Goal: Task Accomplishment & Management: Manage account settings

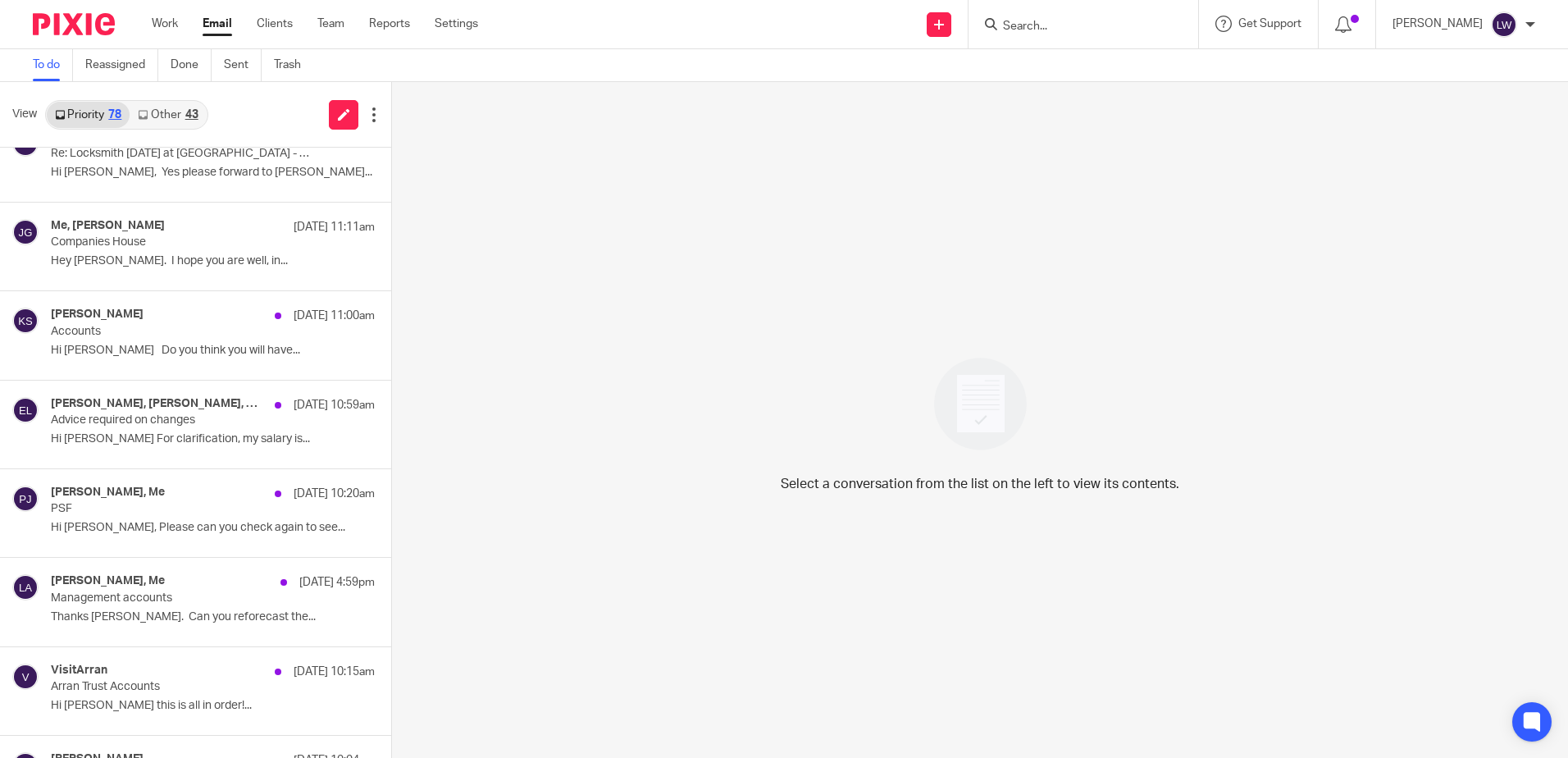
scroll to position [820, 0]
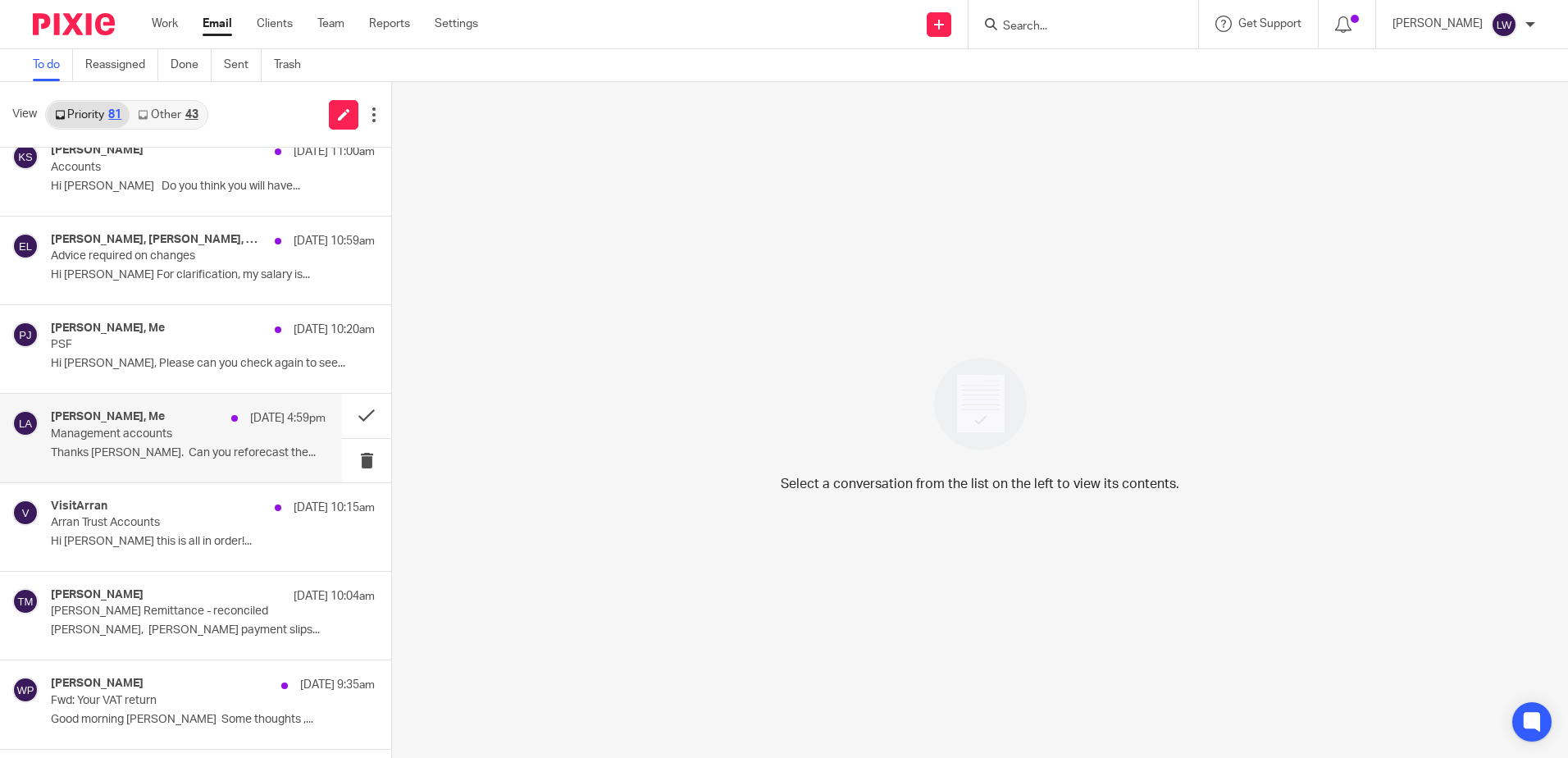
click at [196, 458] on p "Thanks Lorna. Can you reforecast the..." at bounding box center [188, 453] width 274 height 14
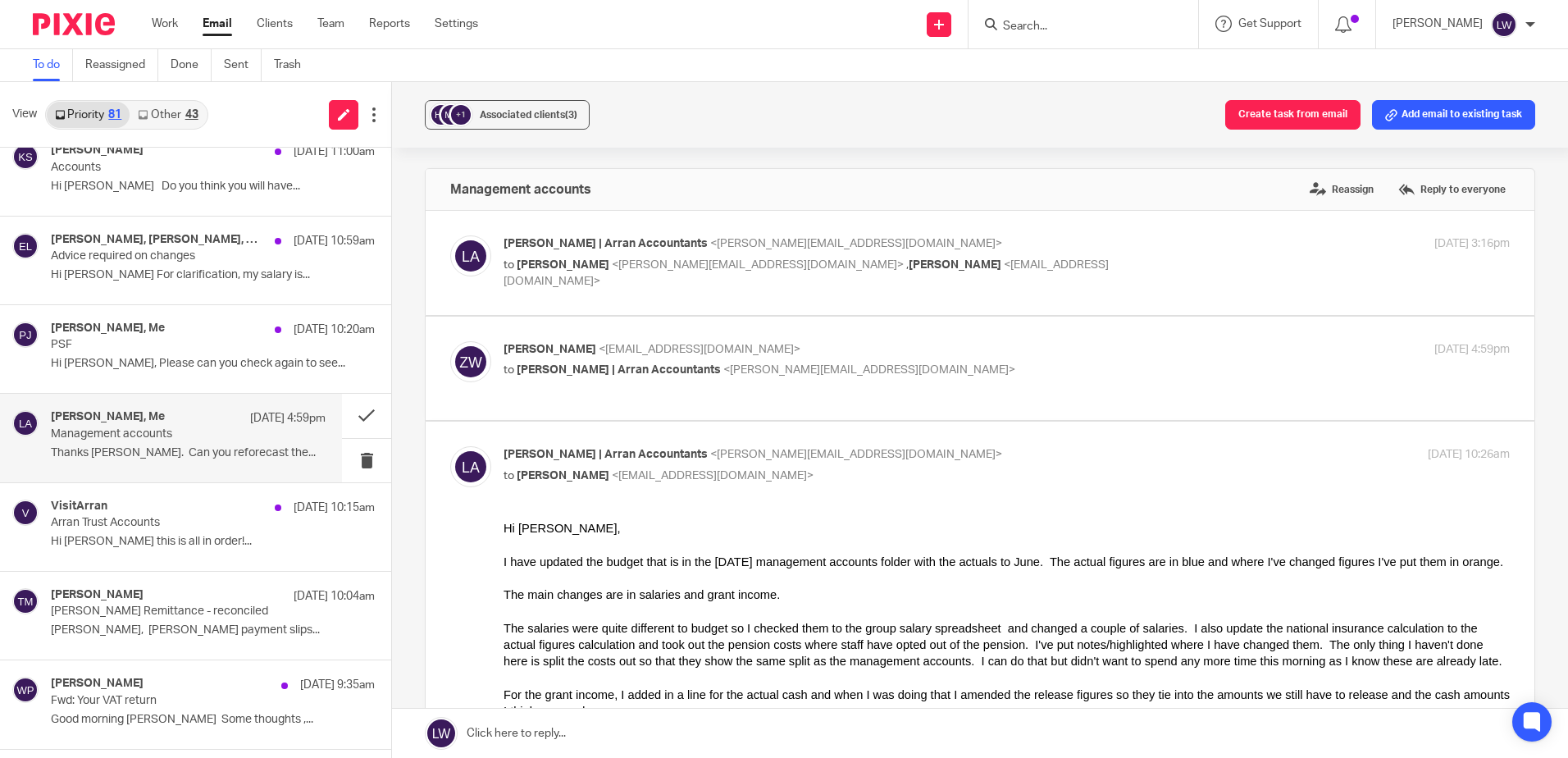
scroll to position [0, 0]
click at [347, 465] on button at bounding box center [367, 460] width 50 height 43
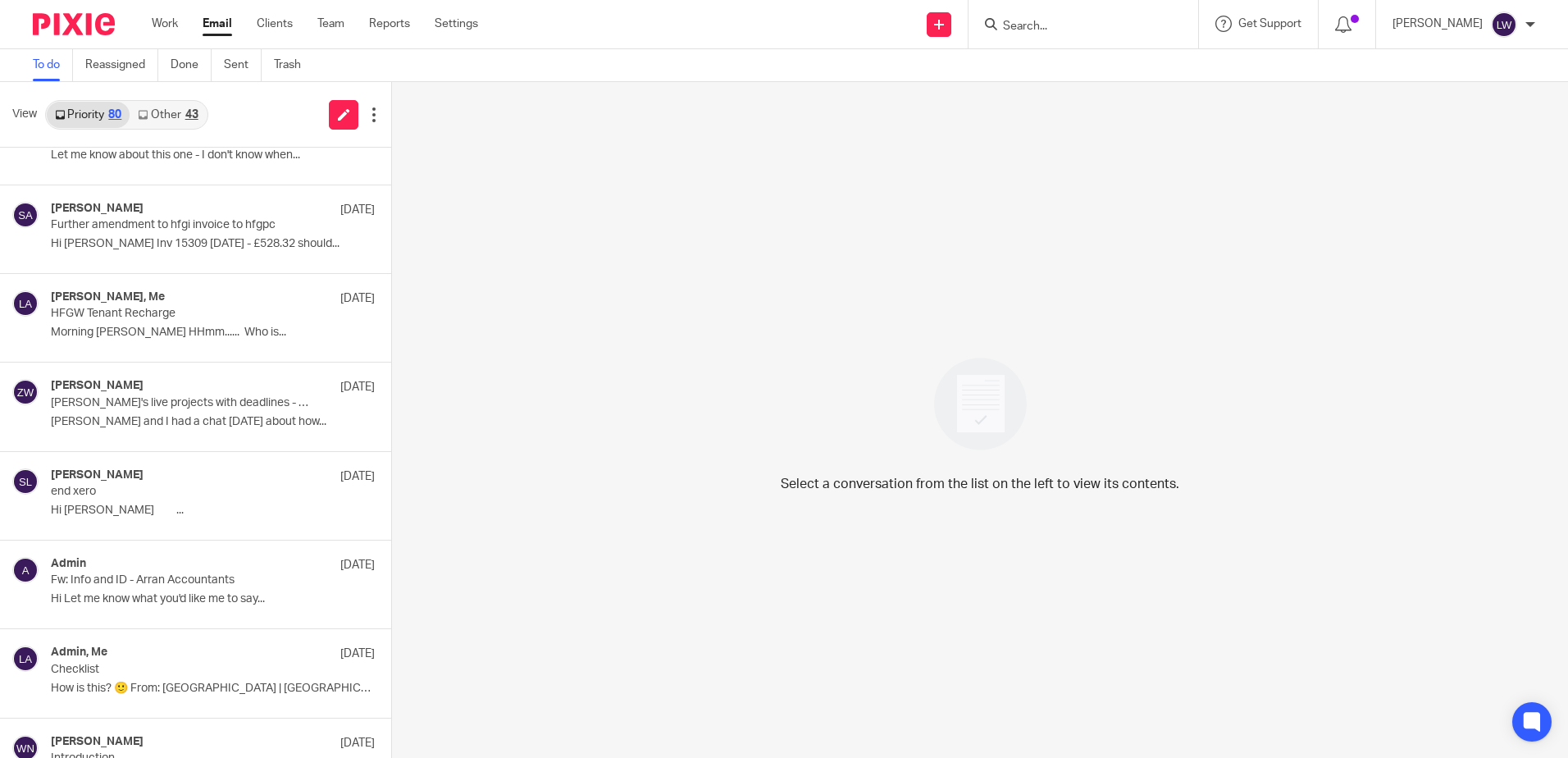
scroll to position [5418, 0]
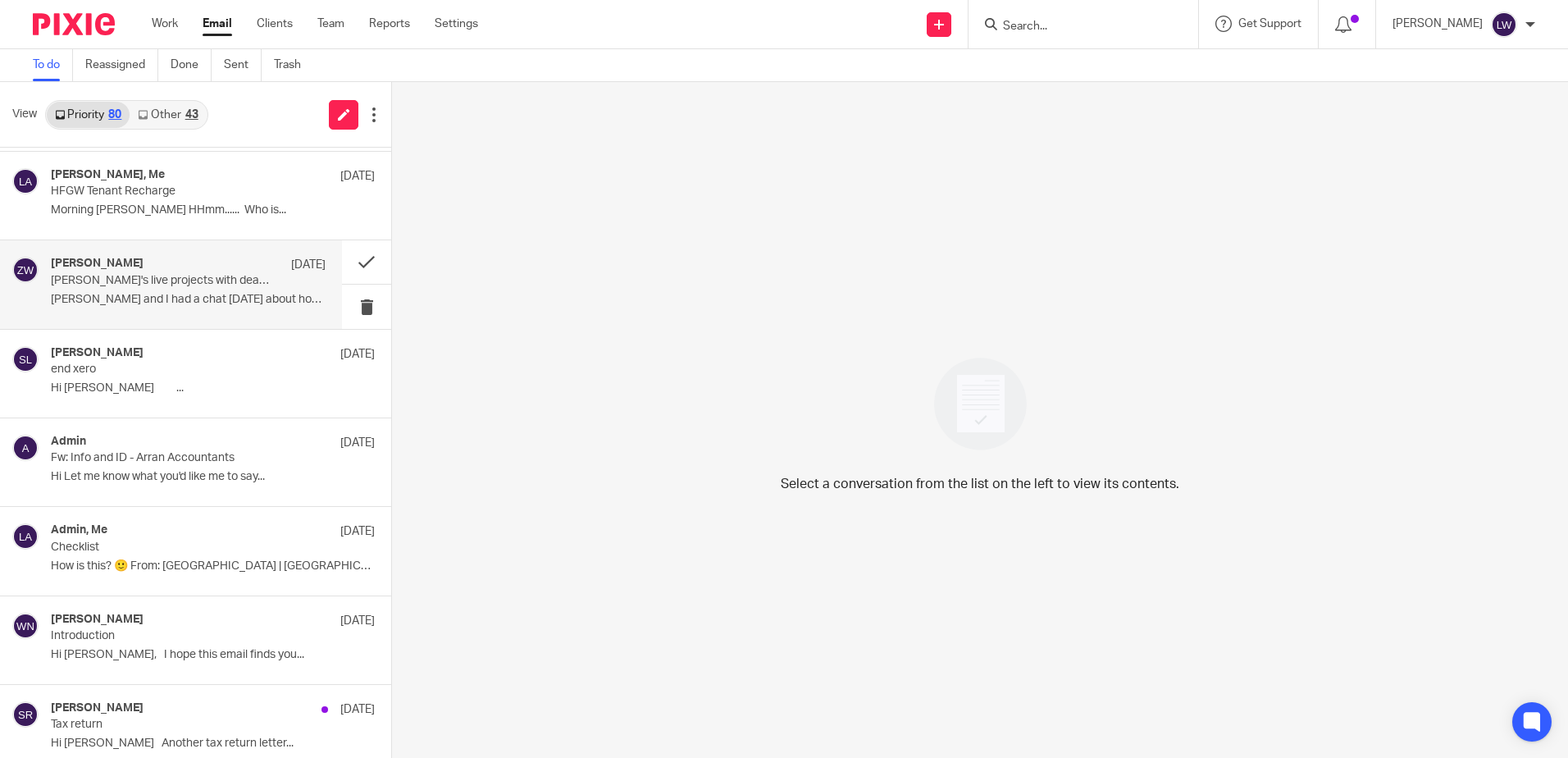
click at [157, 291] on div "Zoe Whyatt 23 May Alan's live projects with deadlines - for review asap thanks …" at bounding box center [188, 284] width 274 height 55
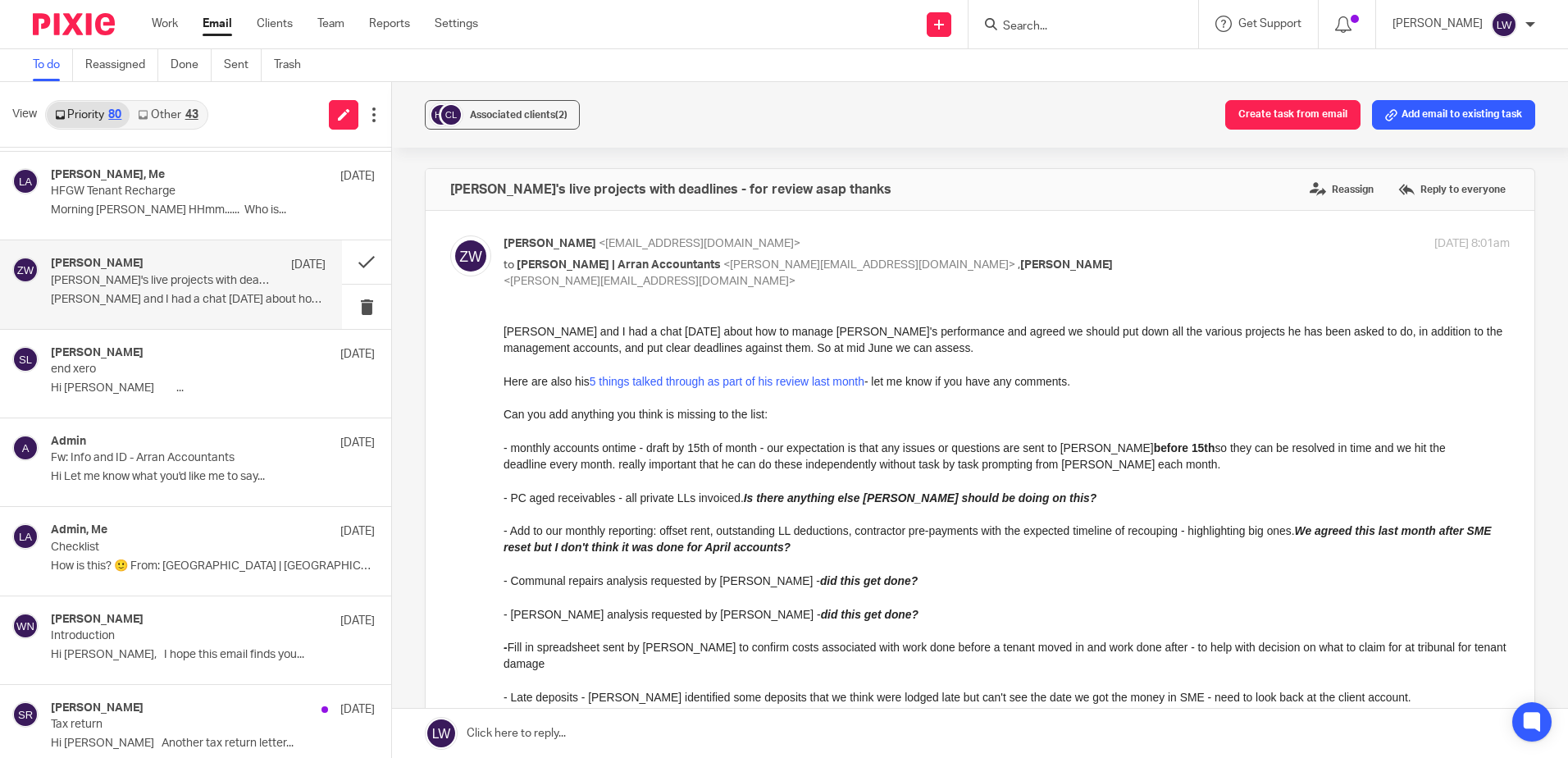
scroll to position [0, 0]
click at [346, 309] on button at bounding box center [367, 306] width 50 height 43
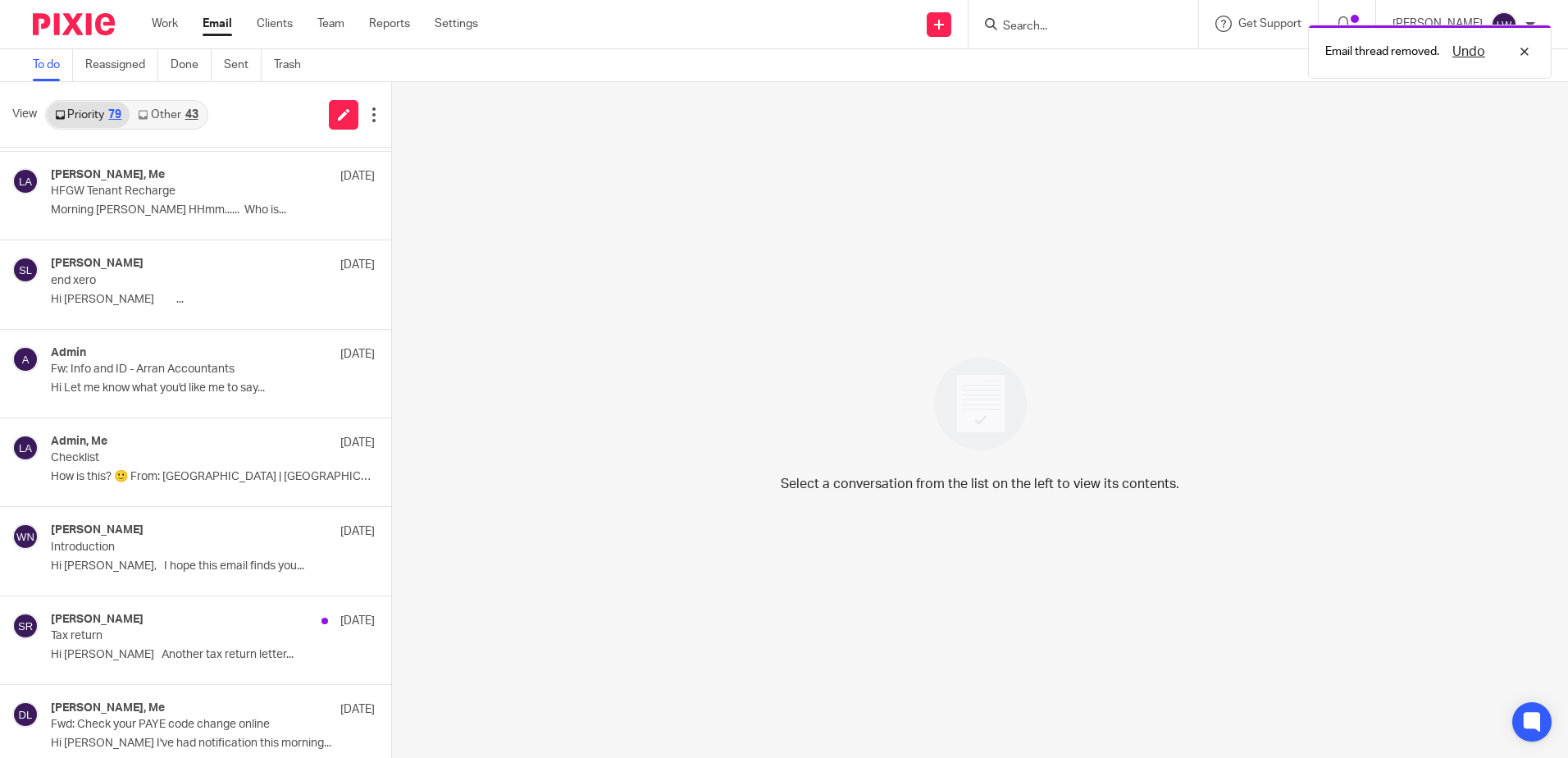
click at [179, 110] on link "Other 43" at bounding box center [167, 115] width 76 height 27
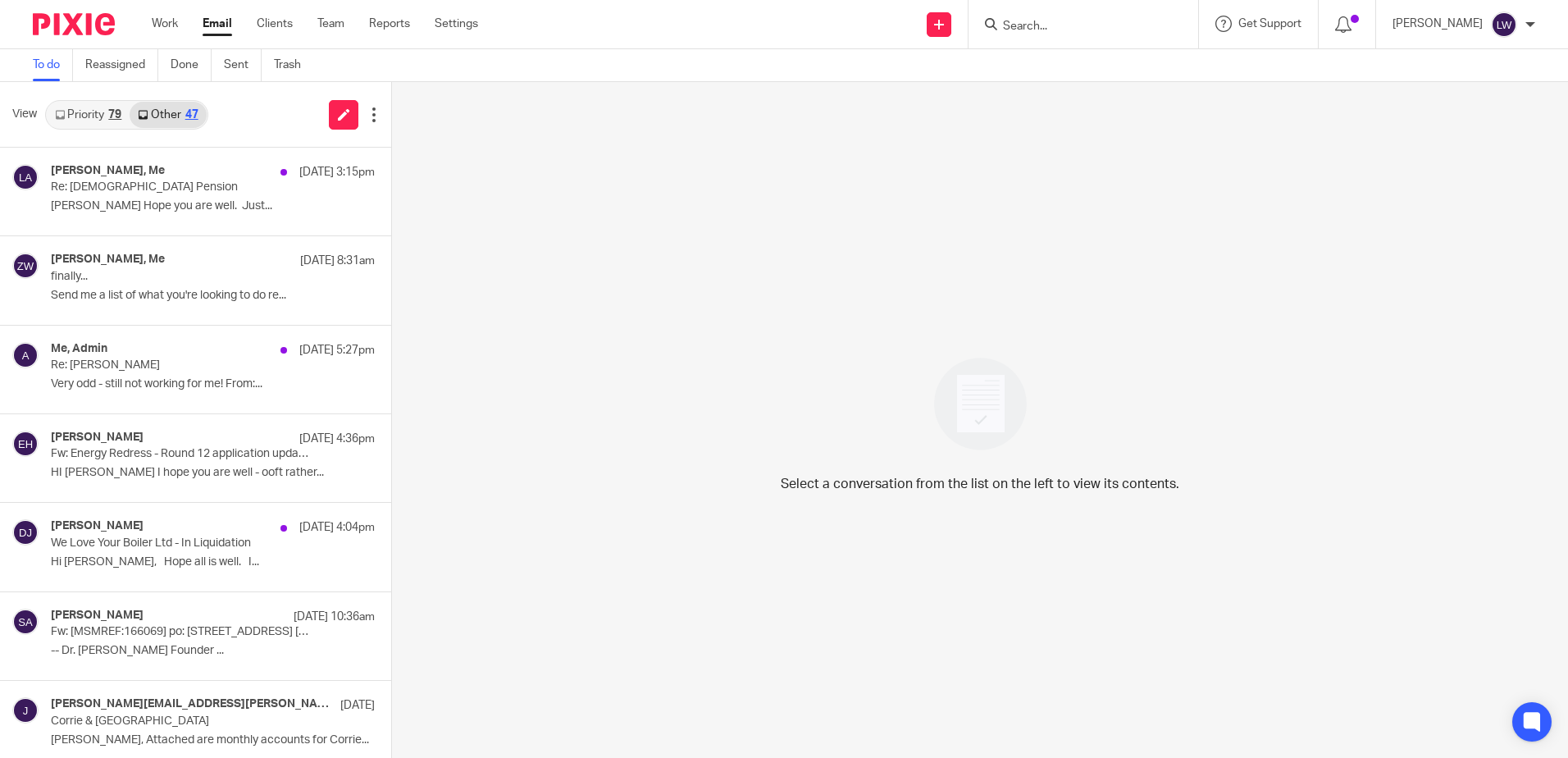
click at [228, 26] on link "Email" at bounding box center [217, 24] width 29 height 17
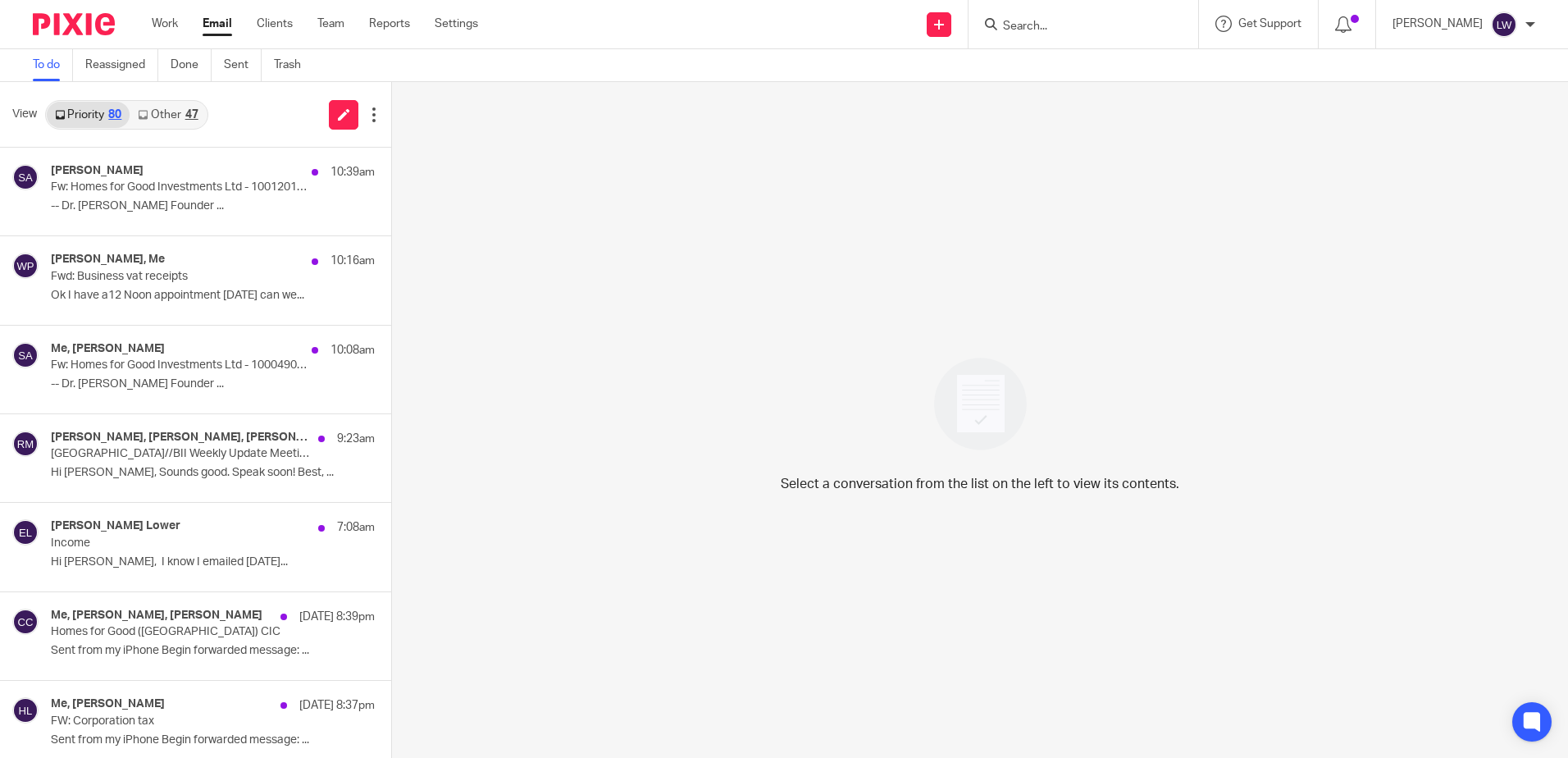
click at [179, 117] on link "Other 47" at bounding box center [167, 115] width 76 height 27
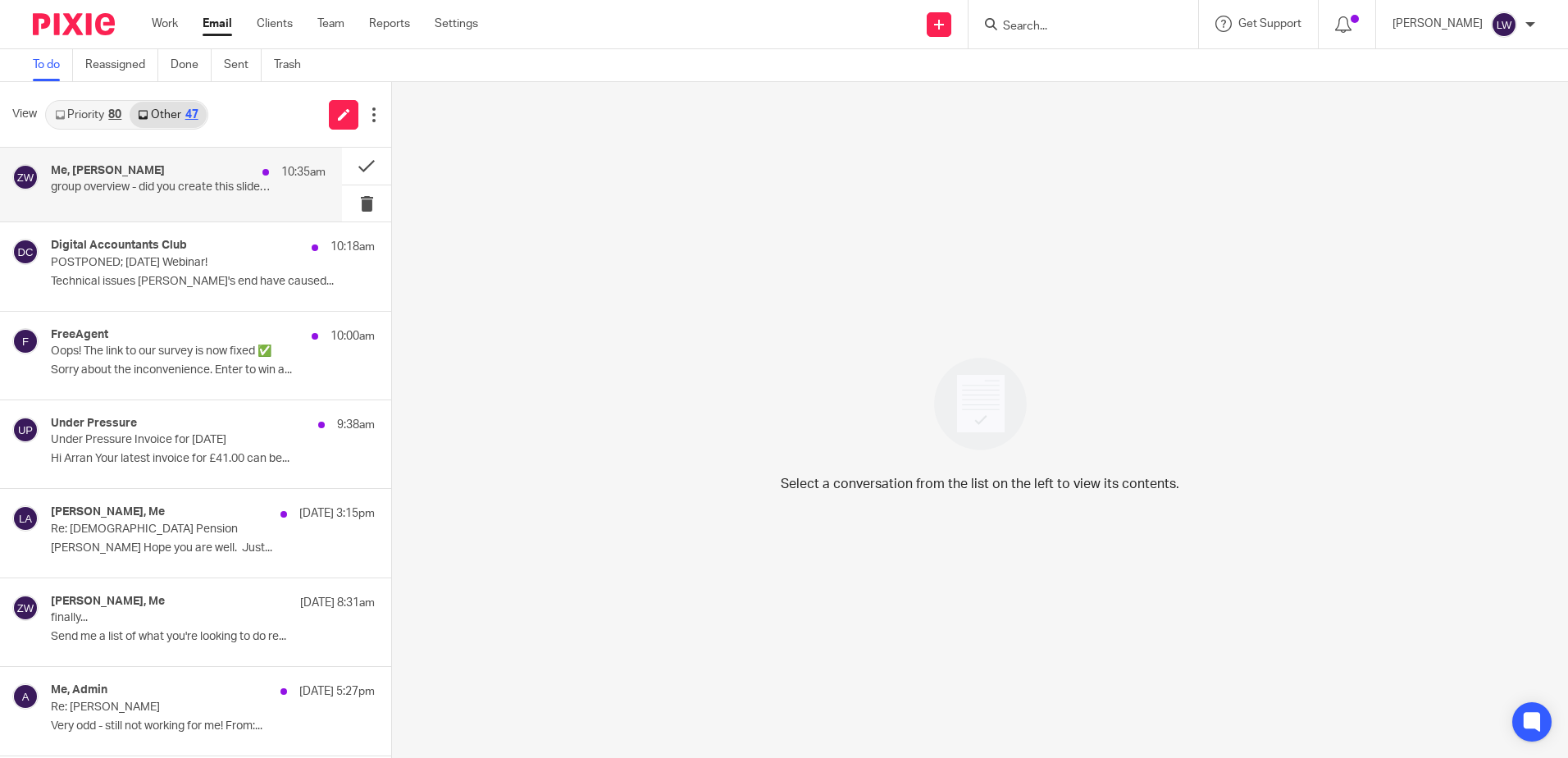
click at [171, 191] on p "group overview - did you create this slide somewhere - if yes could you update …" at bounding box center [160, 188] width 220 height 14
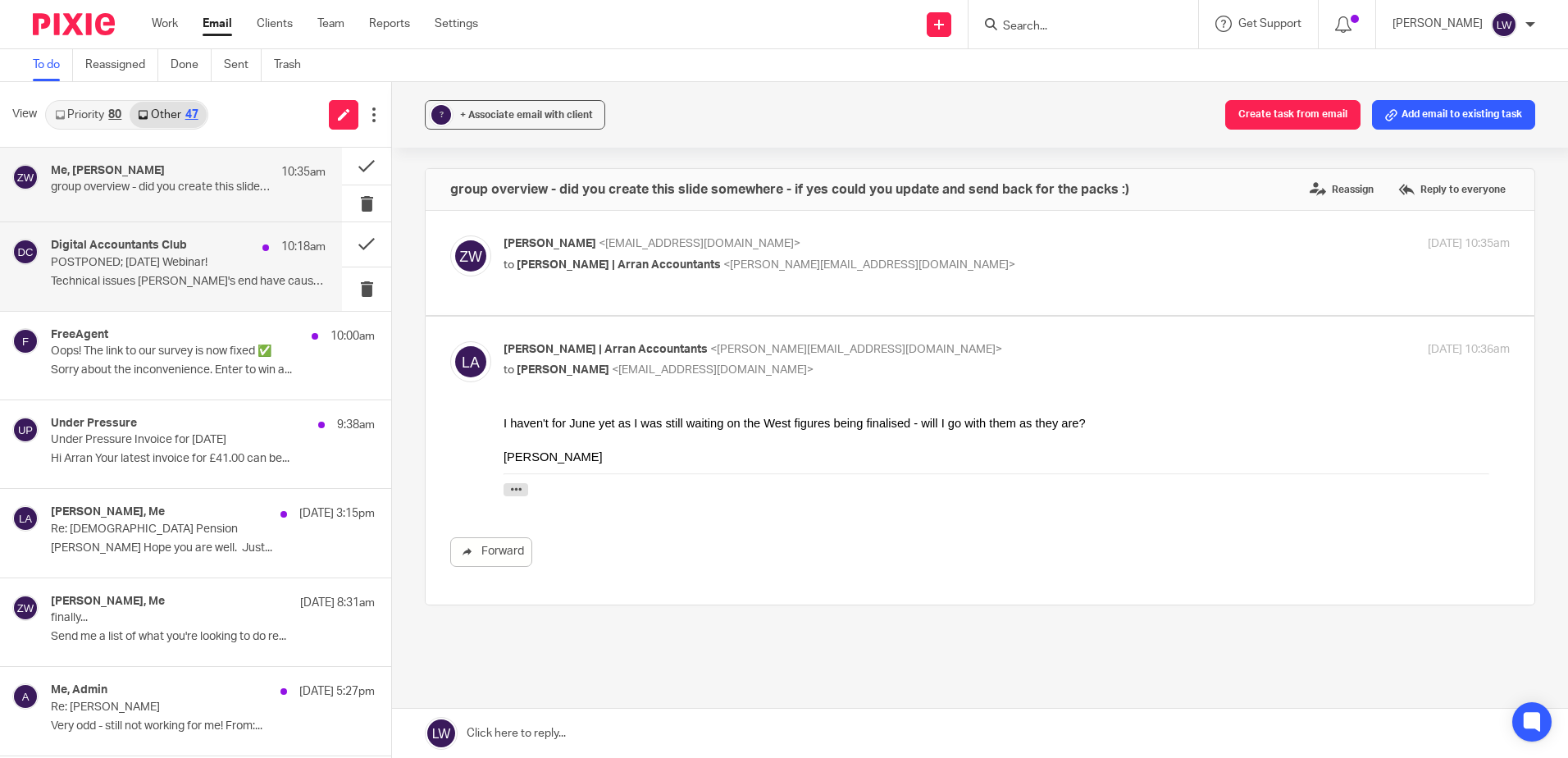
click at [172, 269] on p "POSTPONED; Today's Webinar!" at bounding box center [160, 263] width 220 height 14
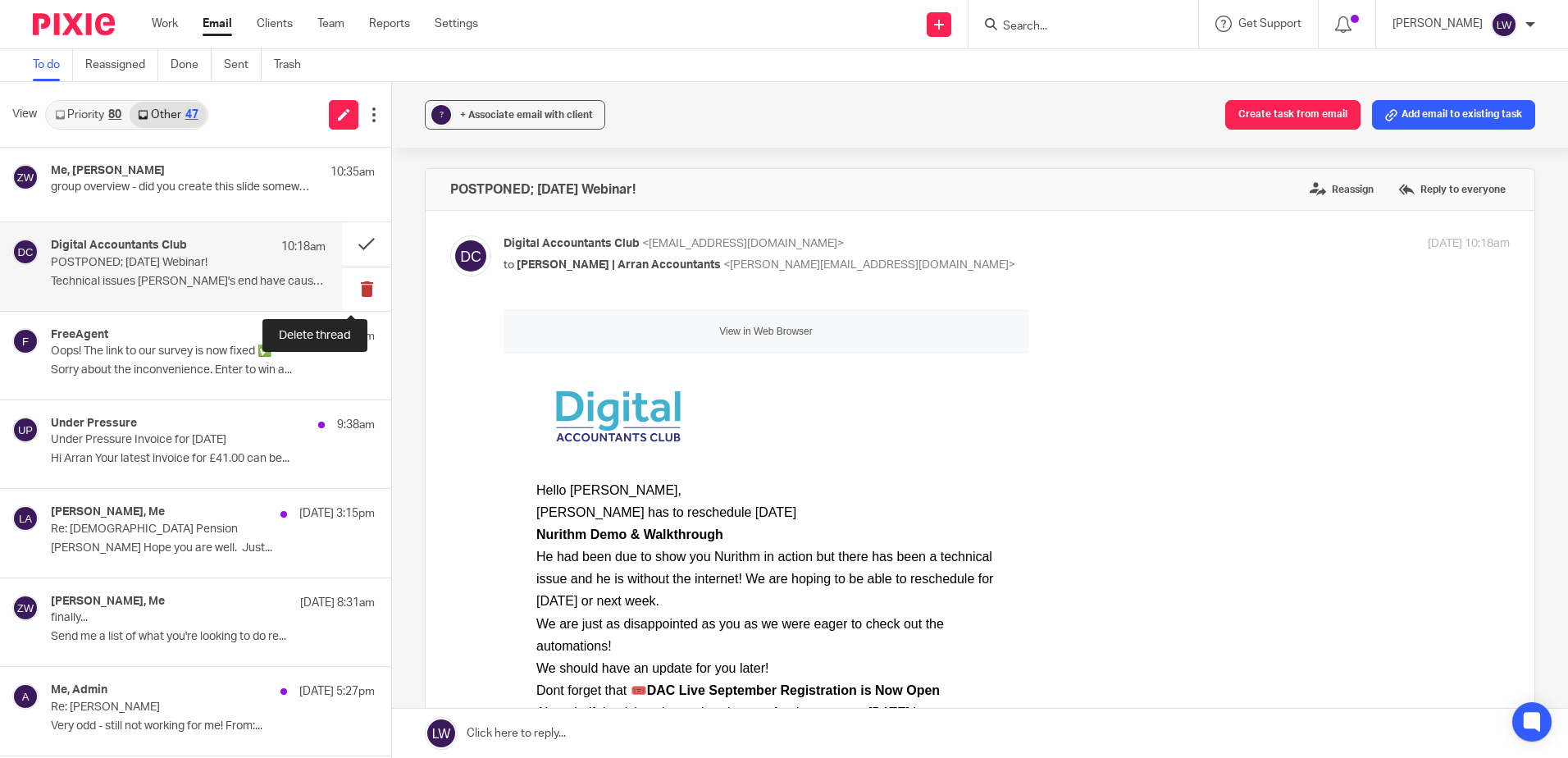
click at [352, 295] on button at bounding box center [367, 289] width 50 height 43
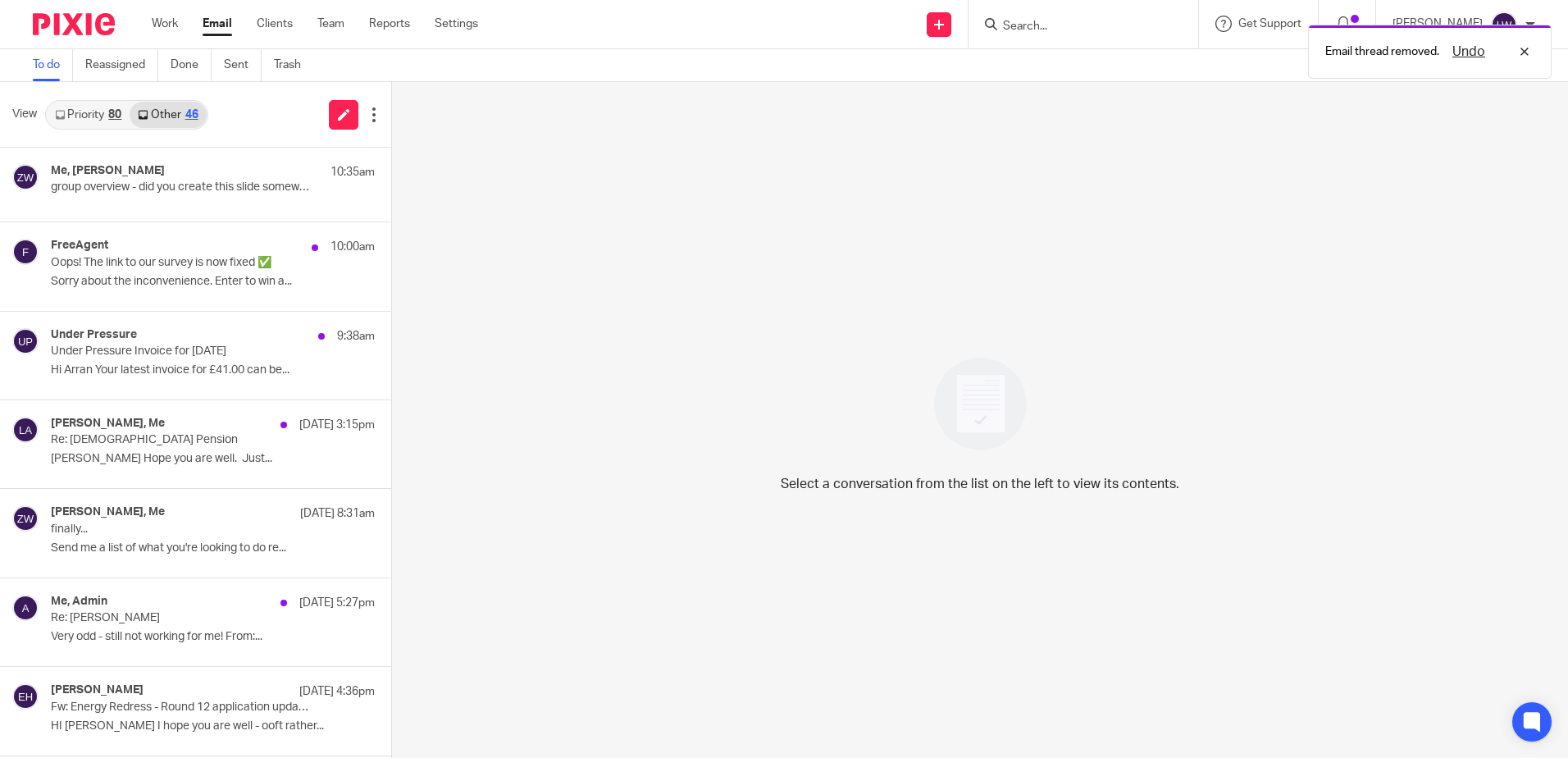
click at [167, 287] on p "Sorry about the inconvenience. Enter to win a..." at bounding box center [212, 282] width 324 height 14
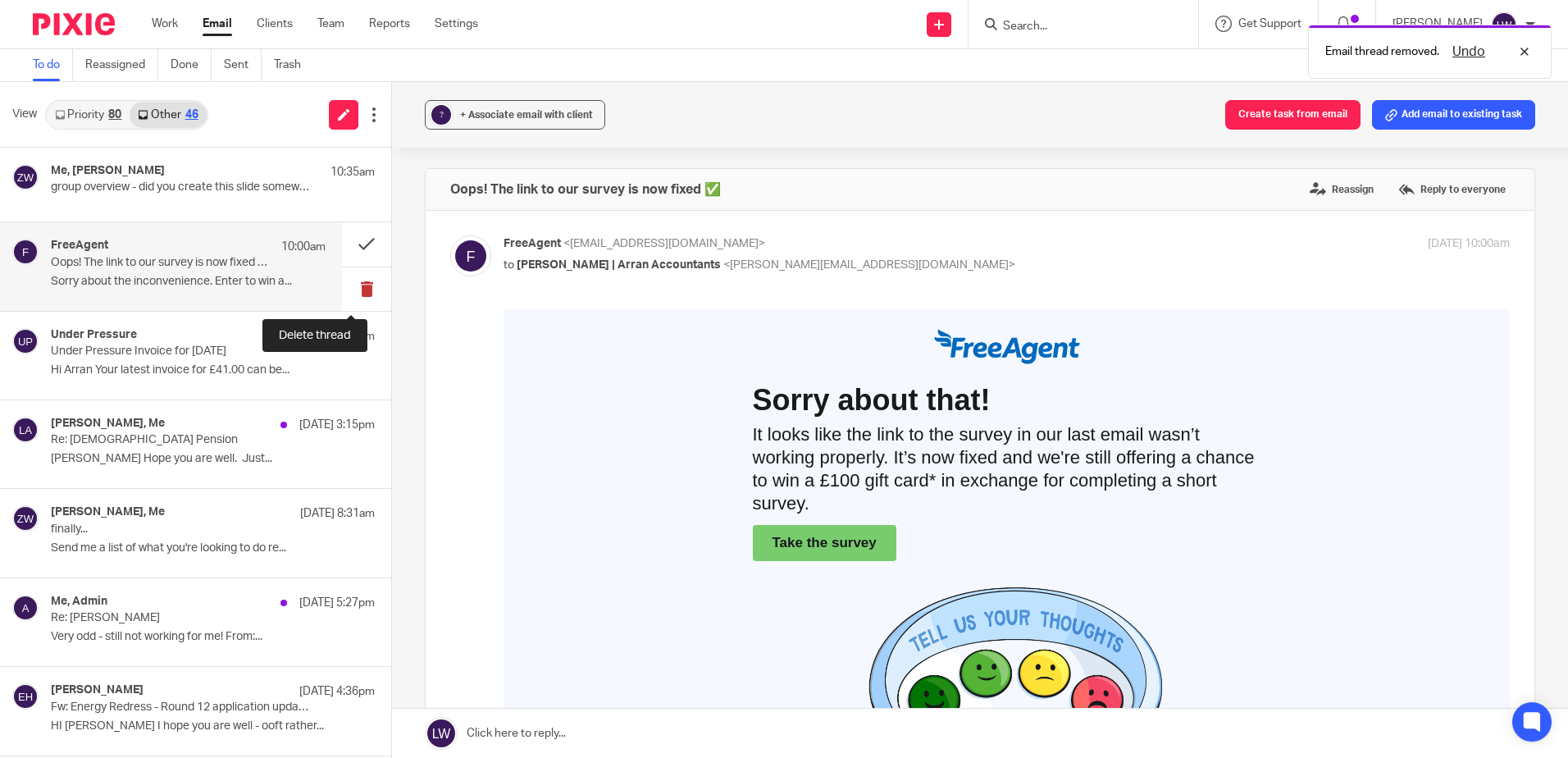
click at [344, 293] on button at bounding box center [367, 289] width 50 height 43
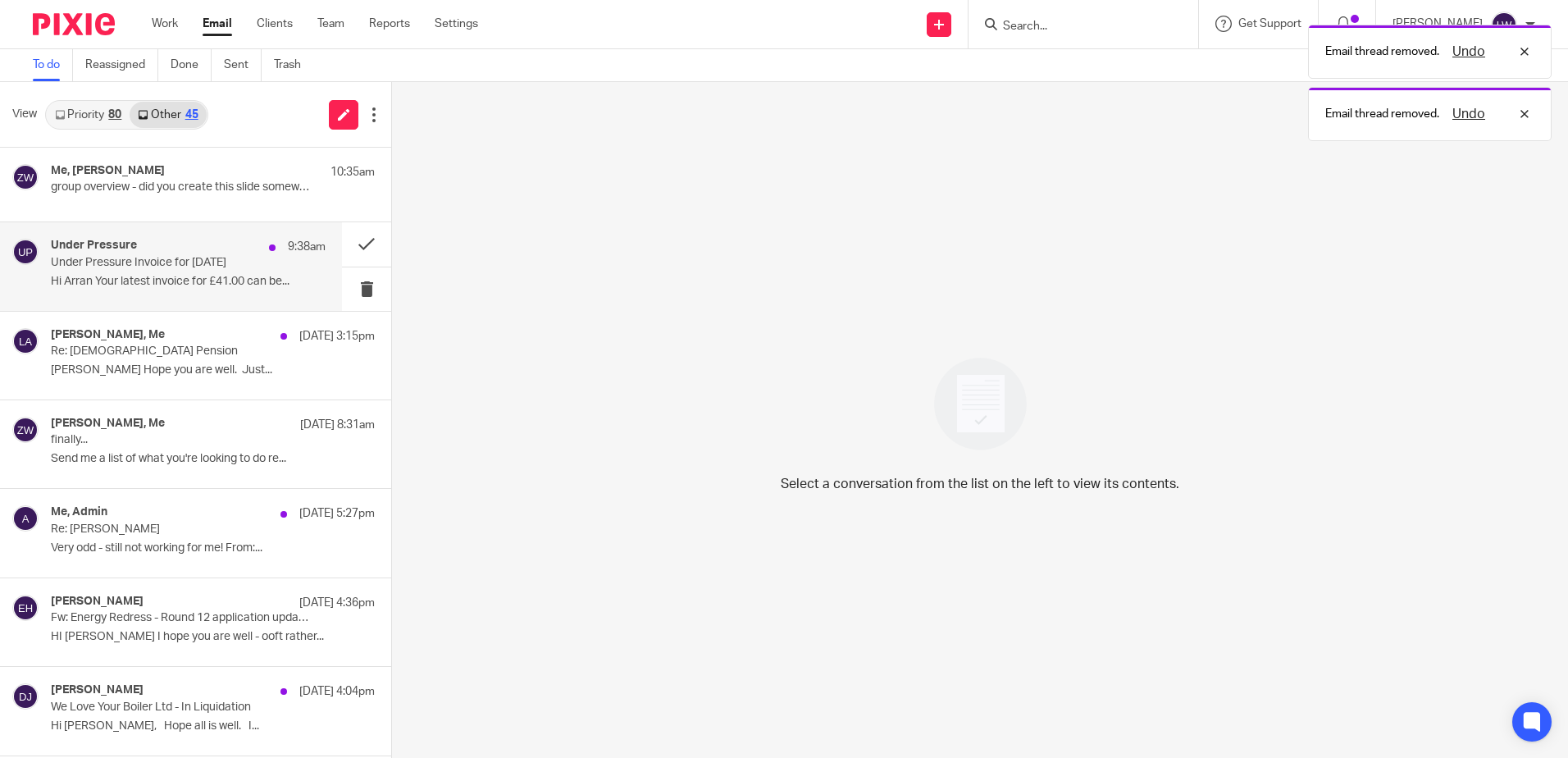
click at [146, 272] on div "Under Pressure 9:38am Under Pressure Invoice for 14 Aug 2025 Hi Arran Your late…" at bounding box center [188, 267] width 274 height 55
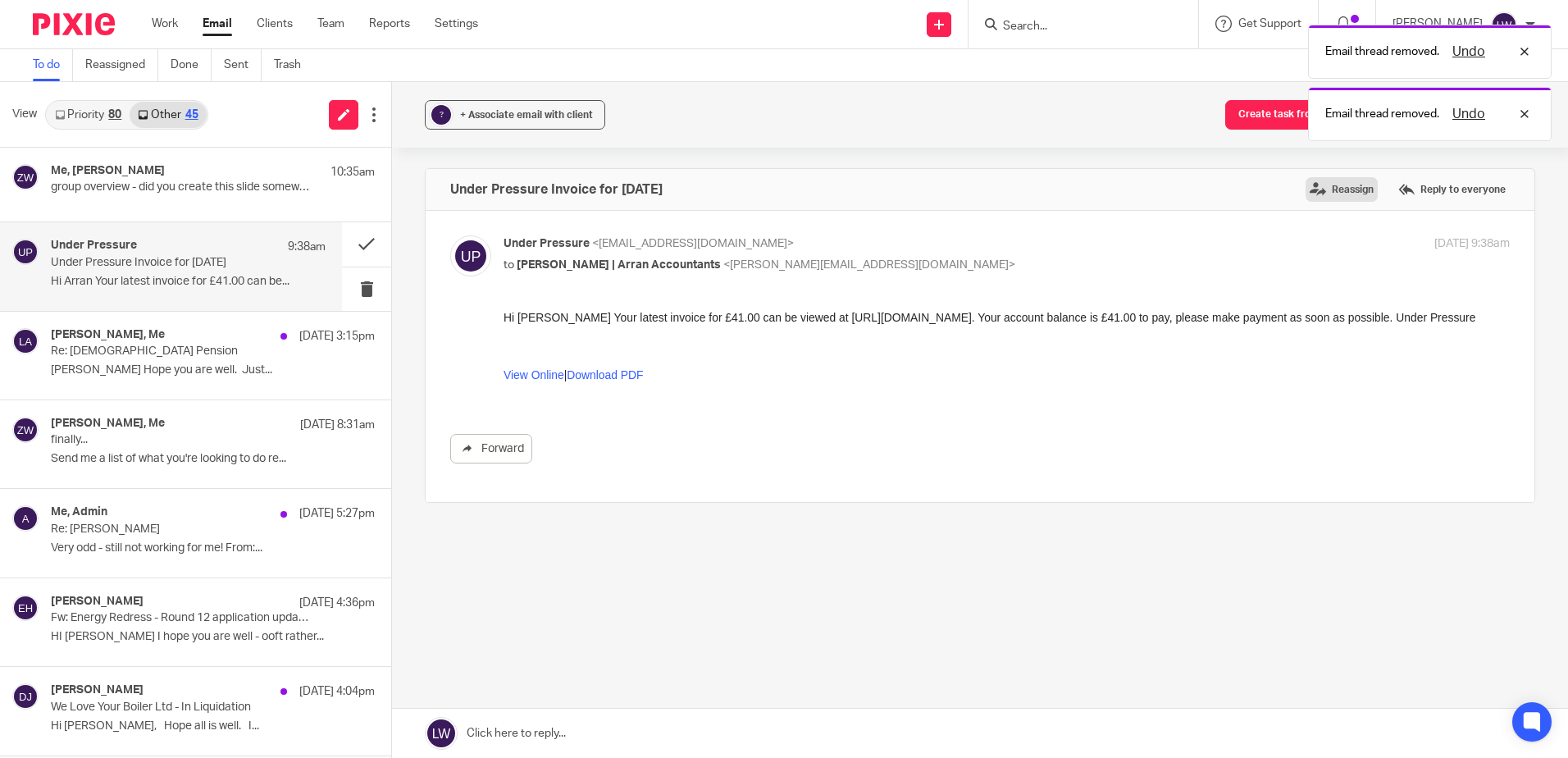
click at [1309, 188] on label "Reassign" at bounding box center [1342, 190] width 73 height 25
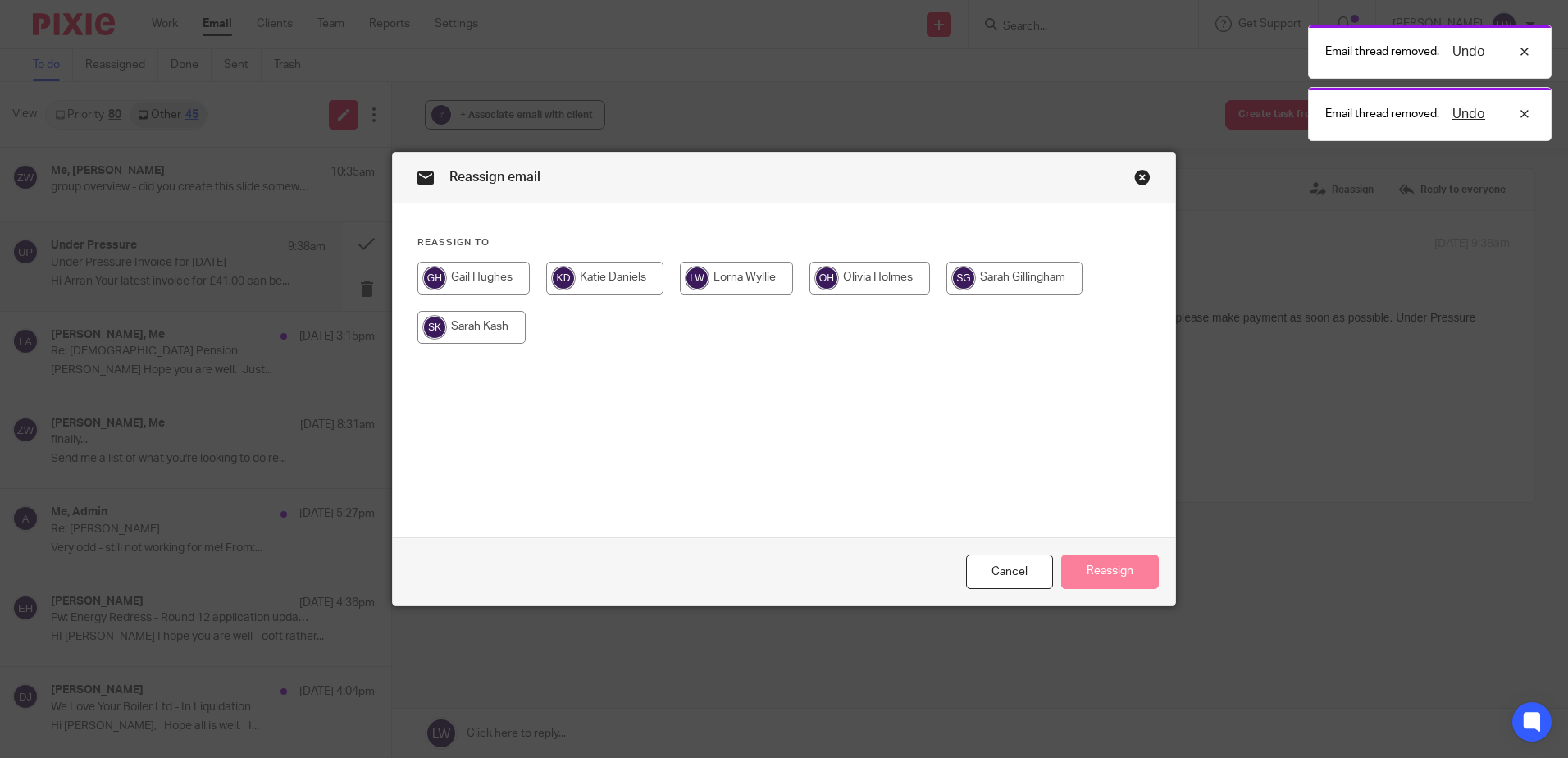
click at [1003, 280] on input "radio" at bounding box center [1015, 278] width 136 height 33
radio input "true"
click at [1115, 566] on button "Reassign" at bounding box center [1110, 572] width 97 height 35
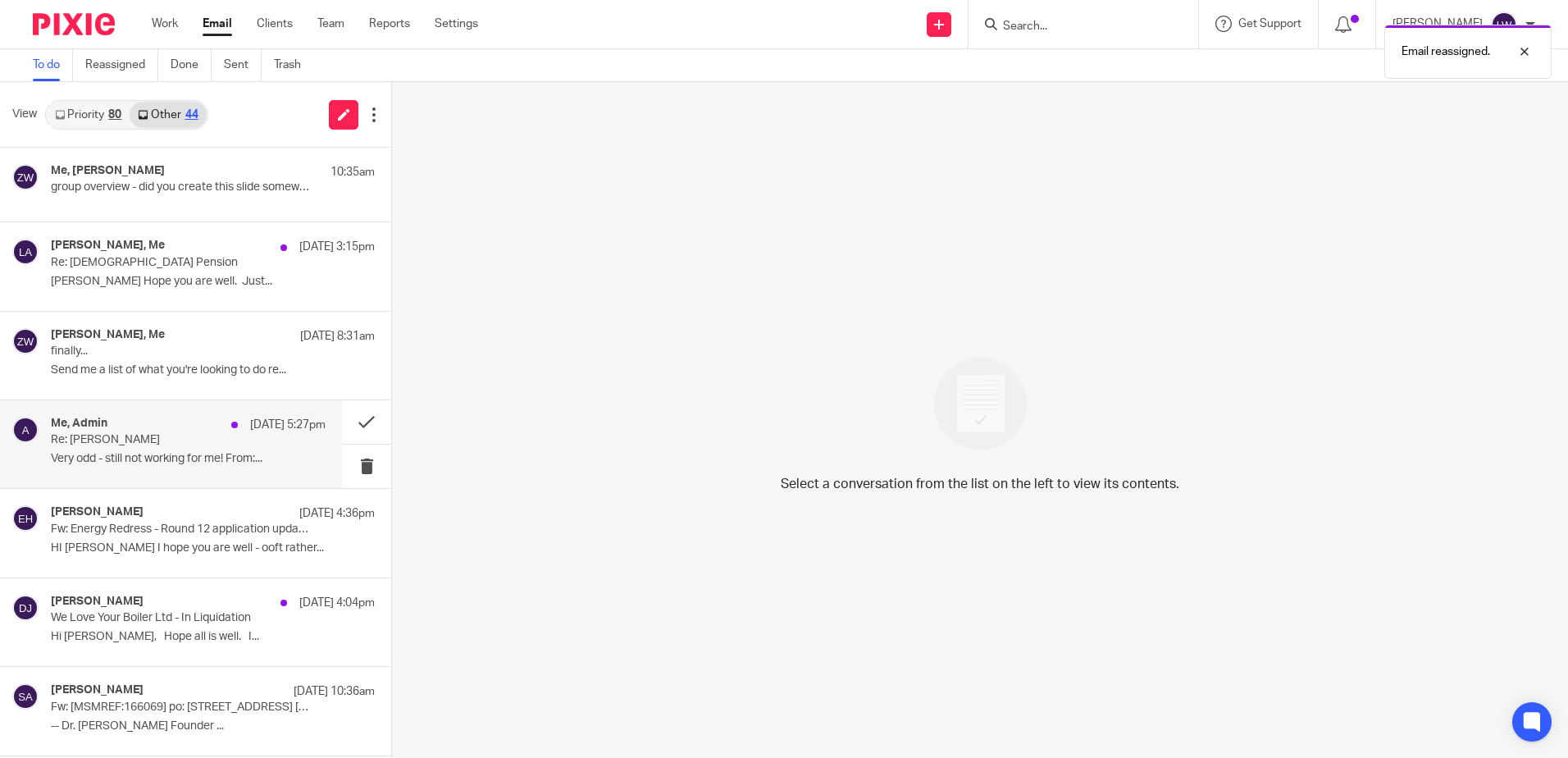
click at [135, 442] on p "Re: Lewis Thomson" at bounding box center [160, 440] width 220 height 14
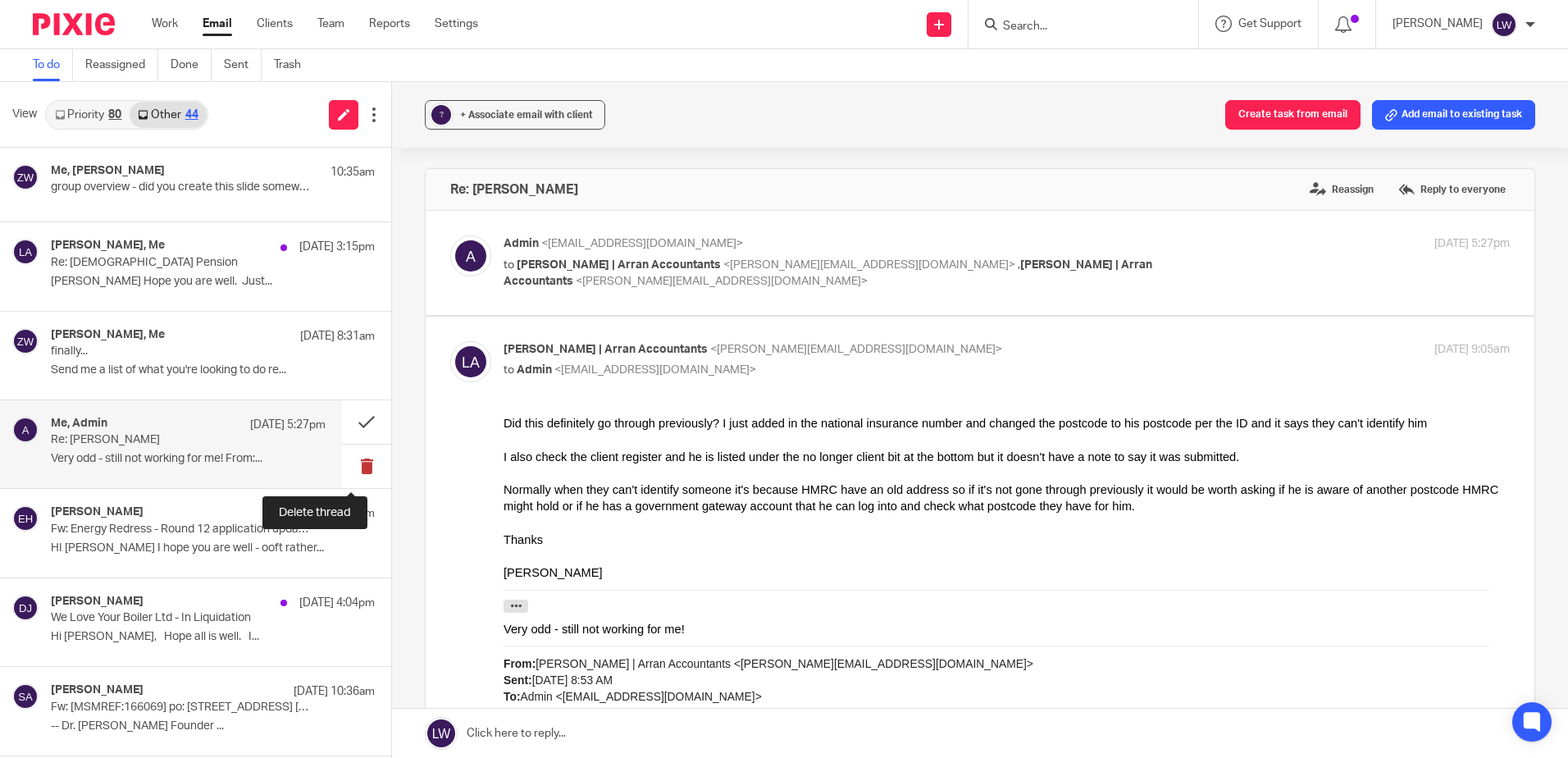
click at [349, 465] on button at bounding box center [367, 466] width 50 height 43
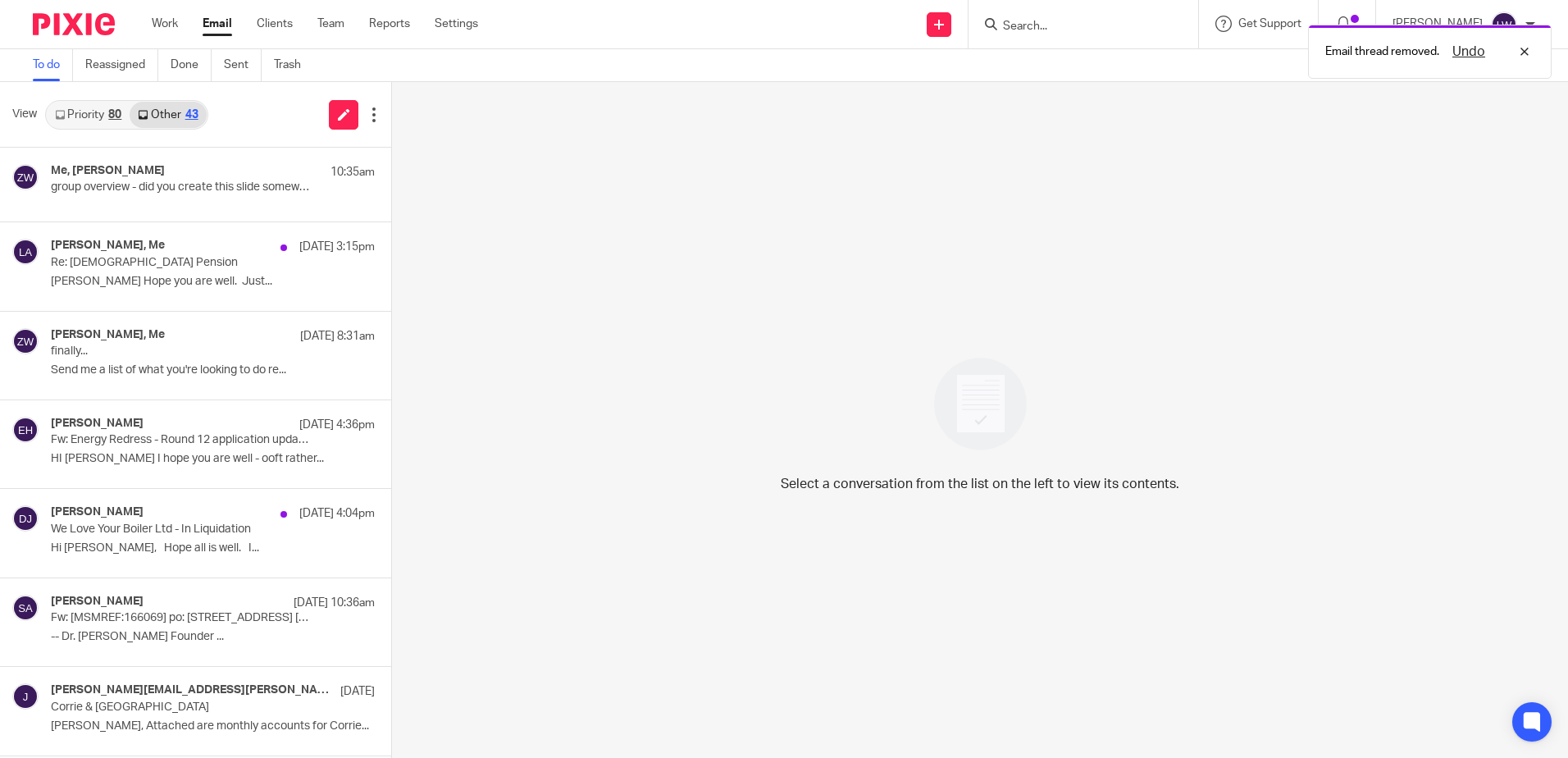
click at [72, 103] on link "Priority 80" at bounding box center [89, 115] width 83 height 27
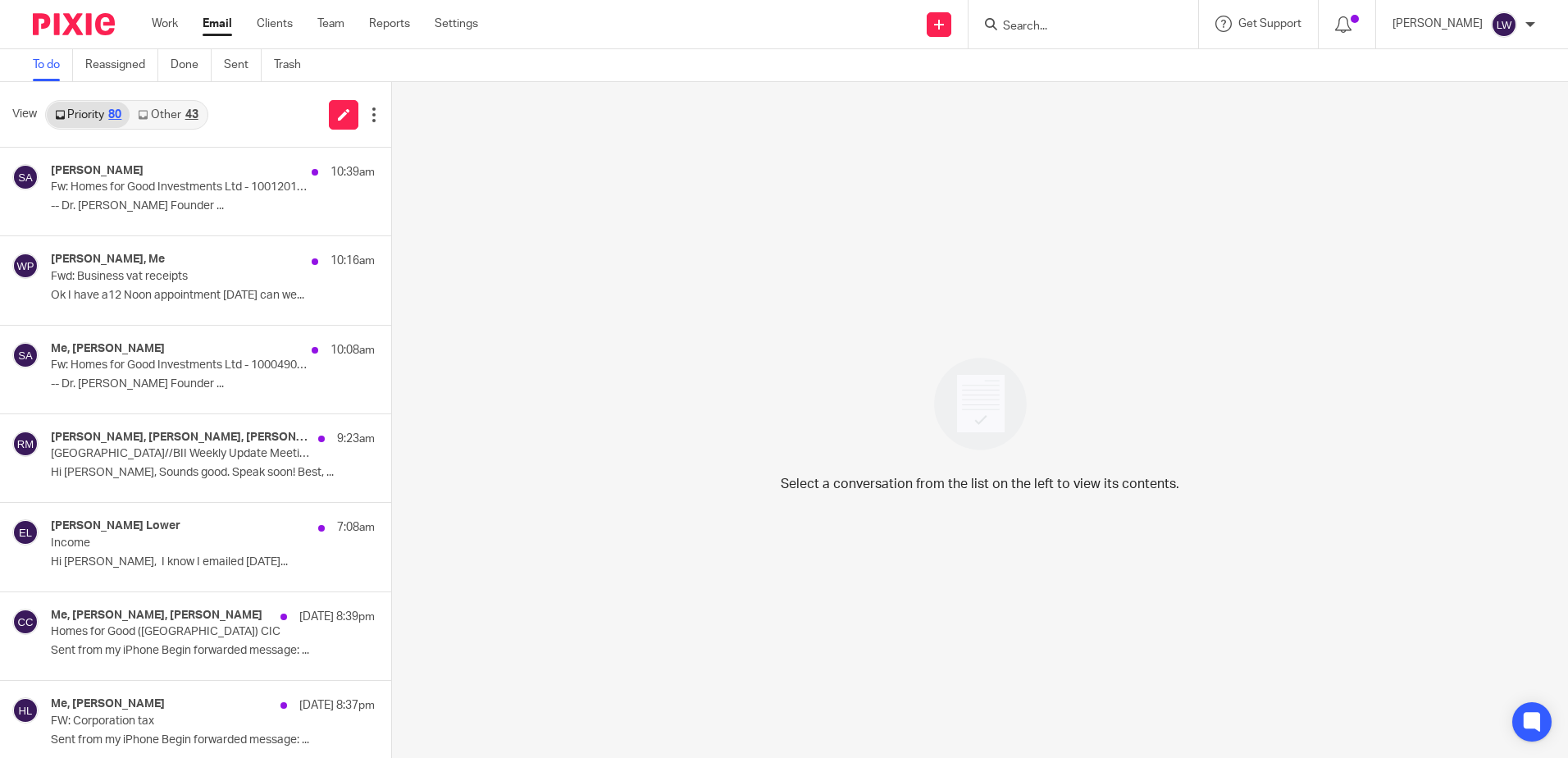
click at [169, 118] on link "Other 43" at bounding box center [167, 115] width 76 height 27
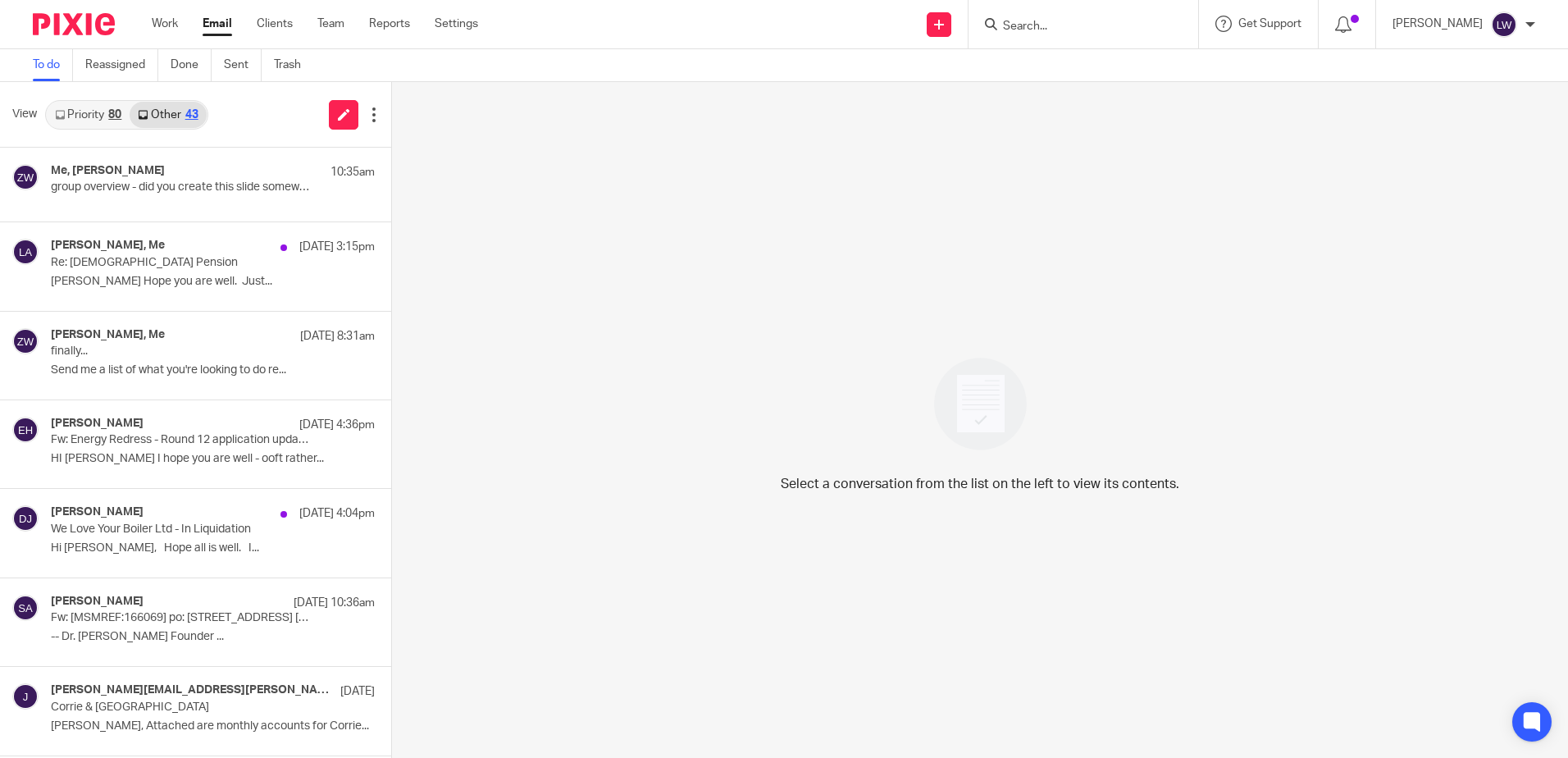
click at [97, 104] on link "Priority 80" at bounding box center [89, 115] width 83 height 27
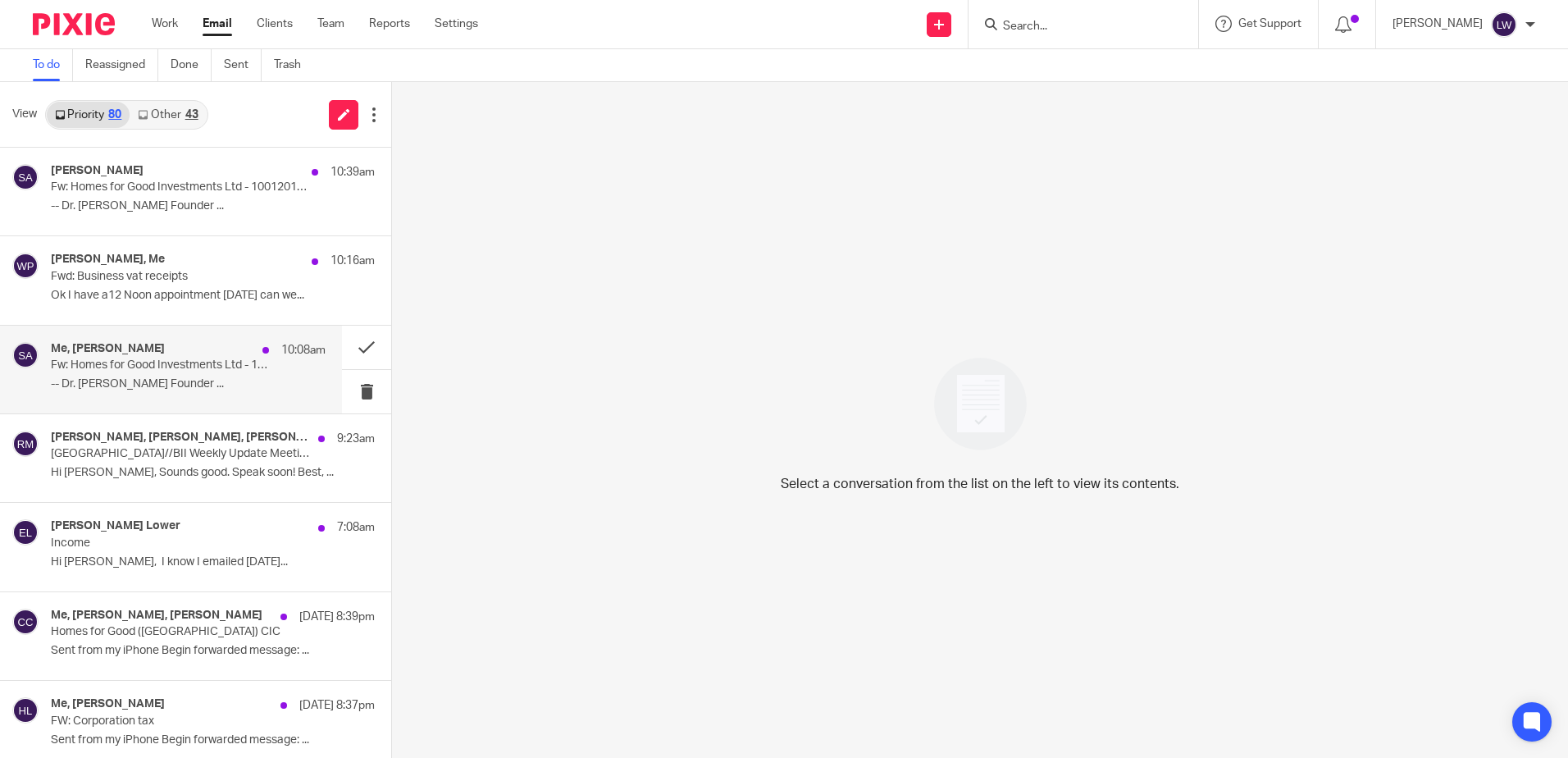
scroll to position [82, 0]
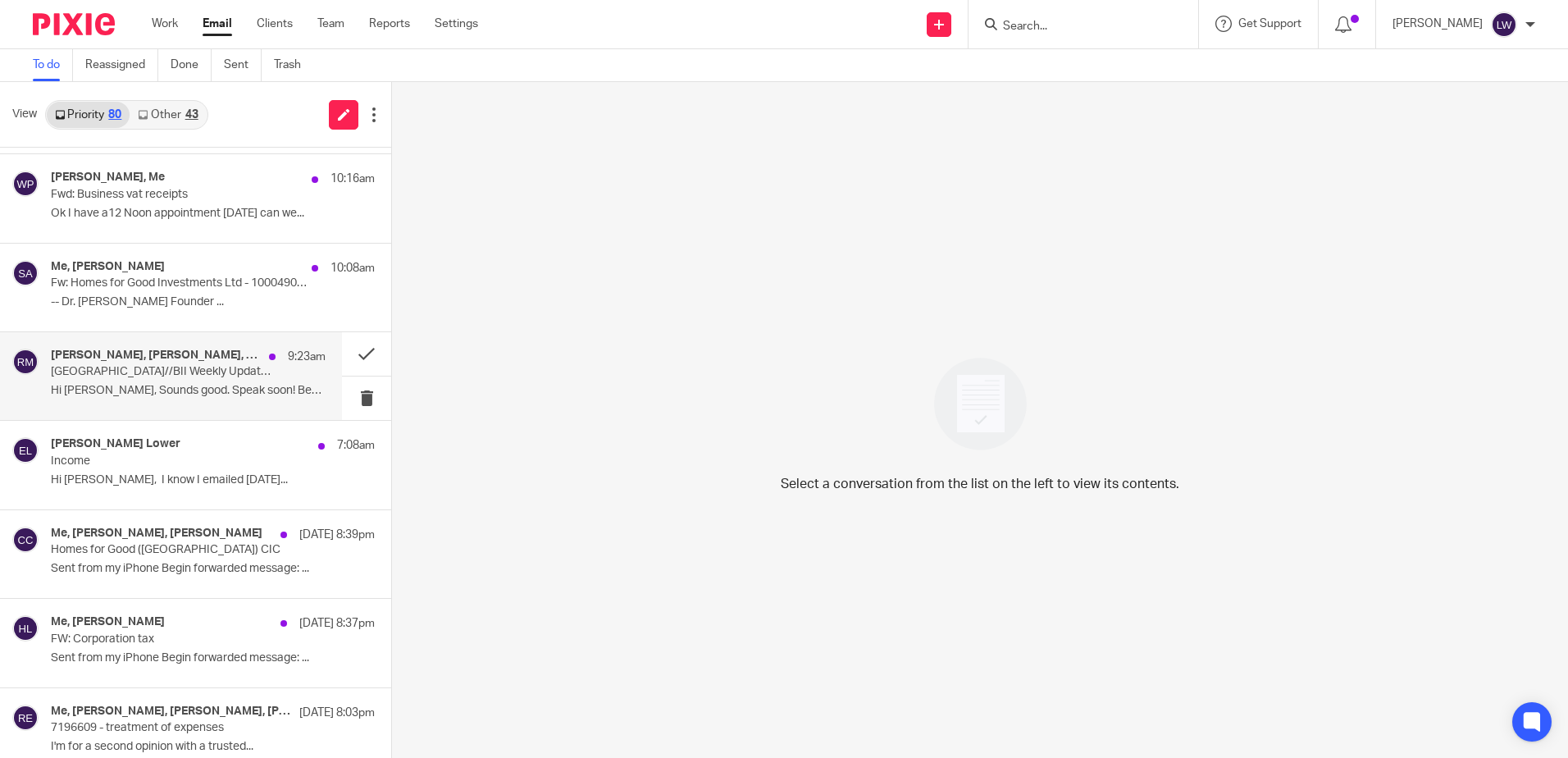
click at [140, 385] on p "Hi Simon, Sounds good. Speak soon! Best, ..." at bounding box center [188, 391] width 274 height 14
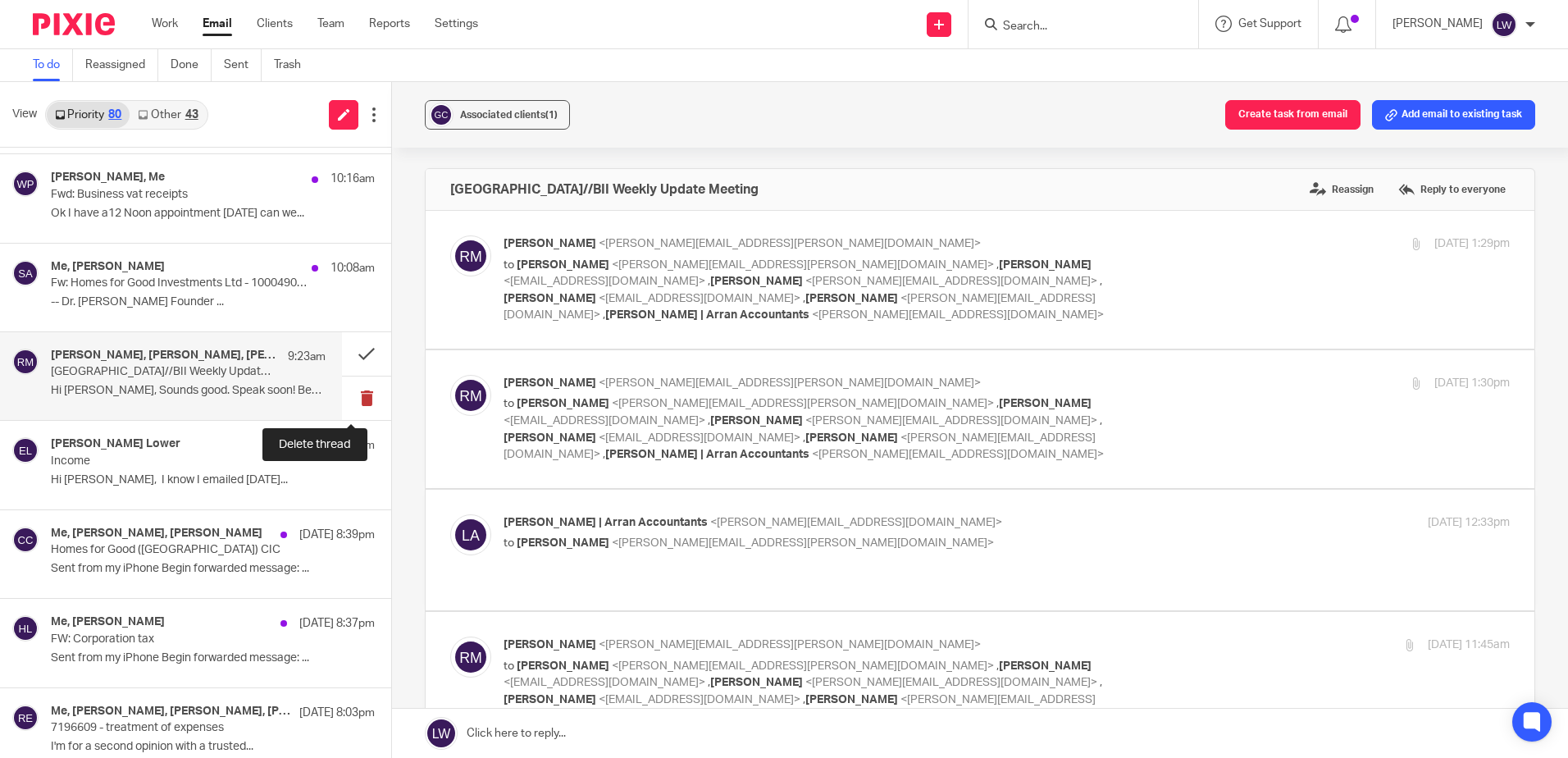
scroll to position [0, 0]
click at [351, 403] on button at bounding box center [367, 398] width 50 height 43
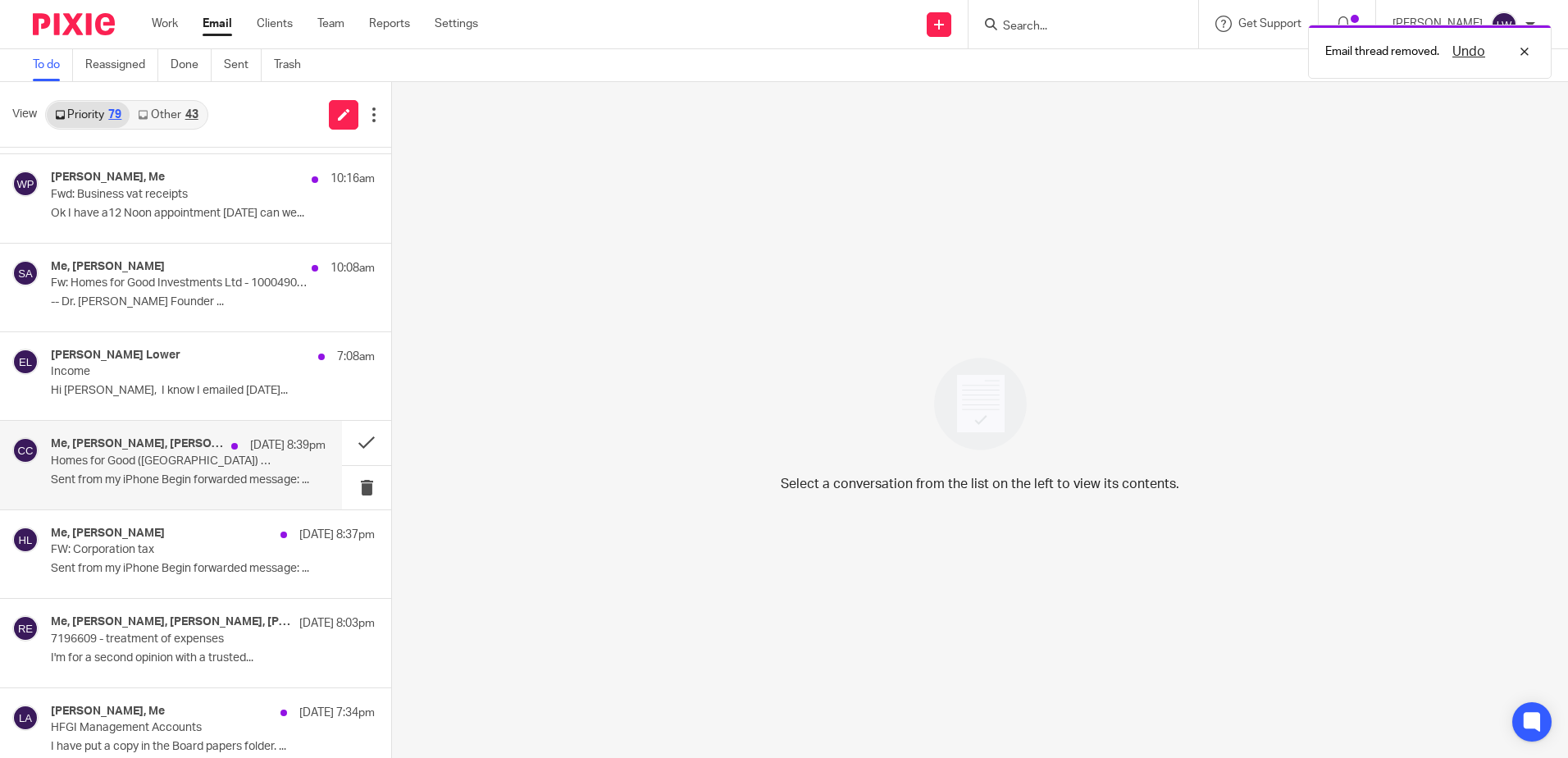
click at [72, 475] on p "Sent from my iPhone Begin forwarded message: ..." at bounding box center [188, 481] width 274 height 14
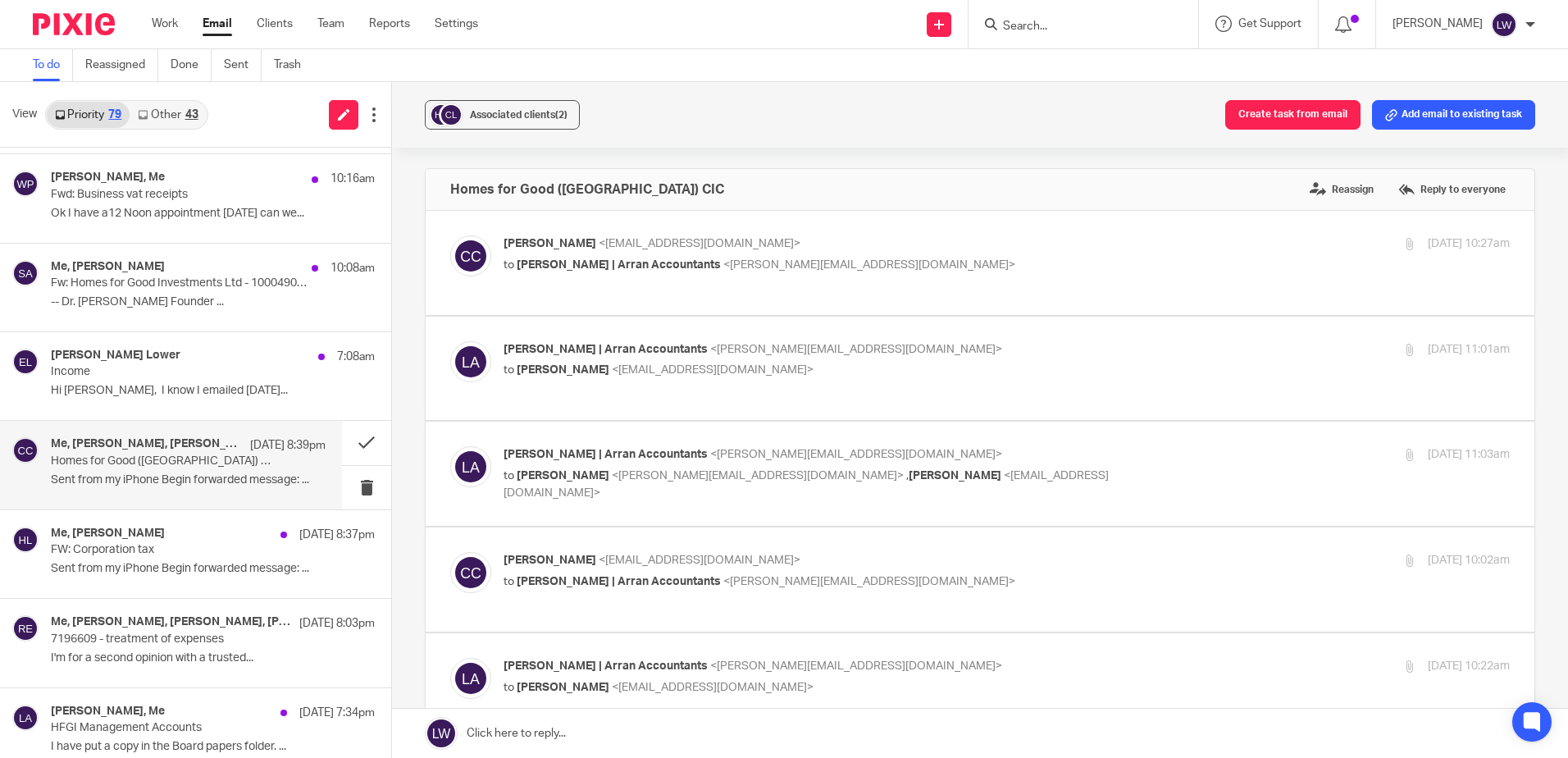
click at [218, 21] on link "Email" at bounding box center [217, 24] width 29 height 17
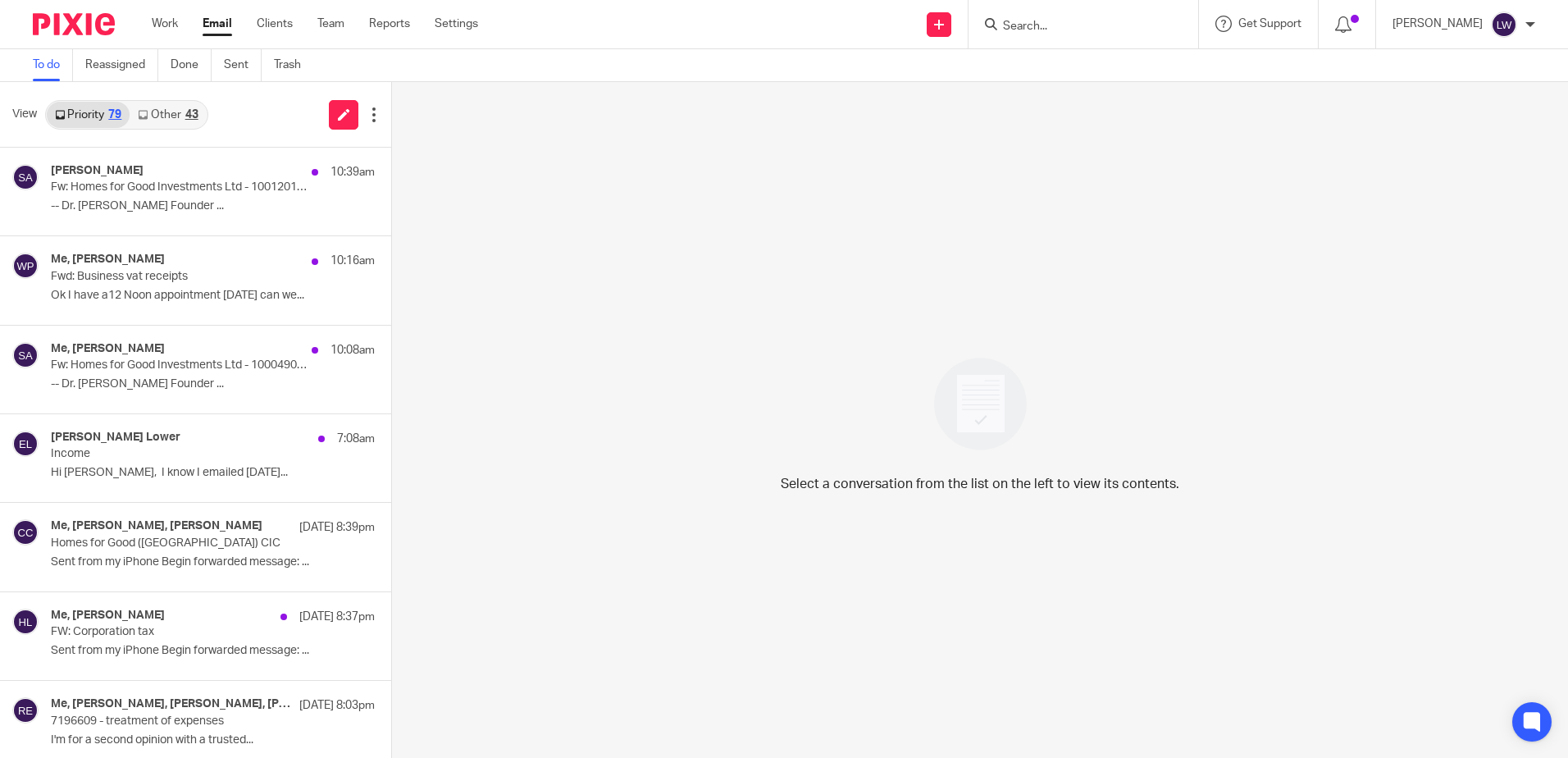
click at [191, 102] on link "Other 43" at bounding box center [167, 115] width 76 height 27
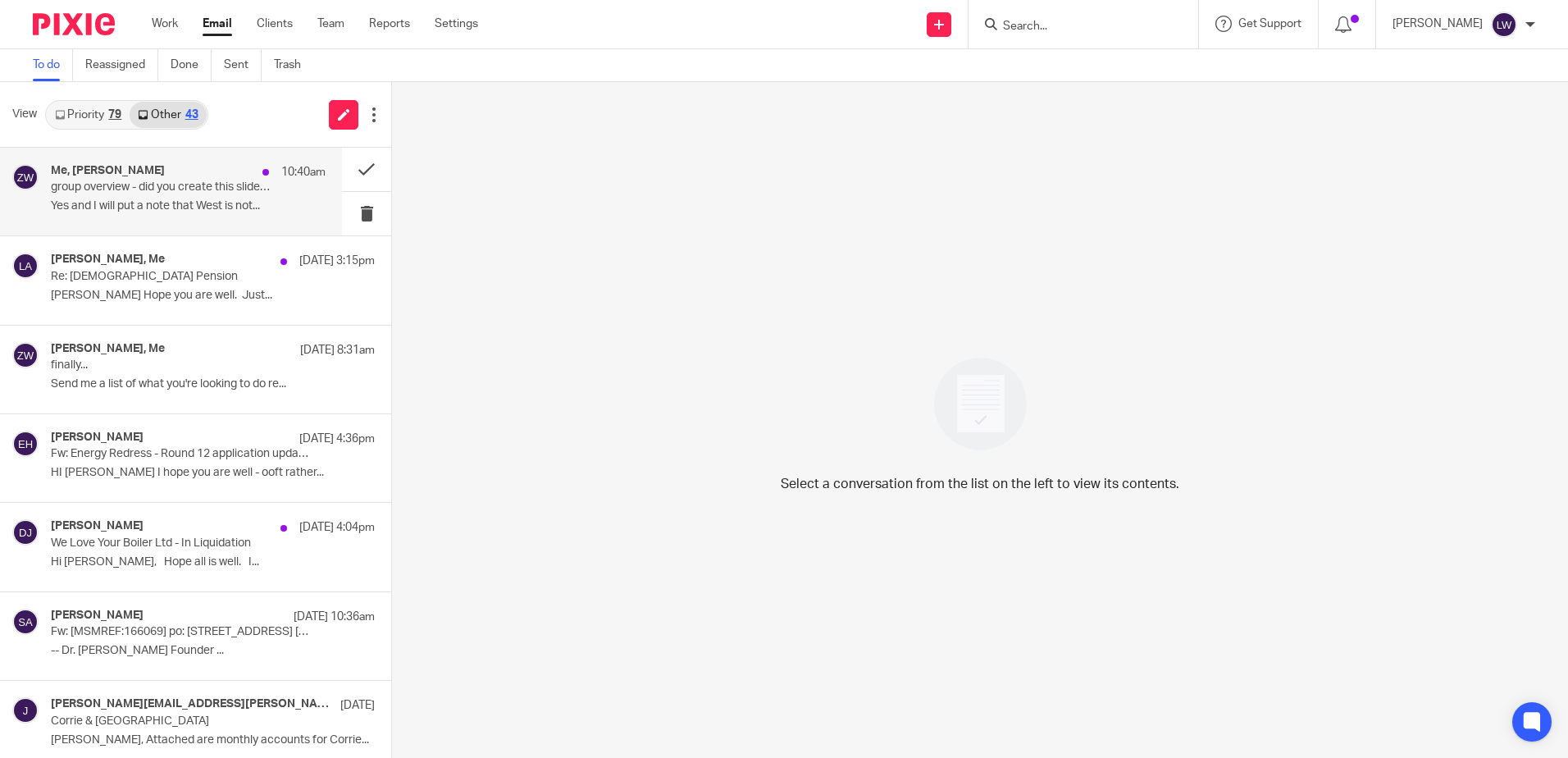
click at [162, 193] on p "group overview - did you create this slide somewhere - if yes could you update …" at bounding box center [160, 188] width 220 height 14
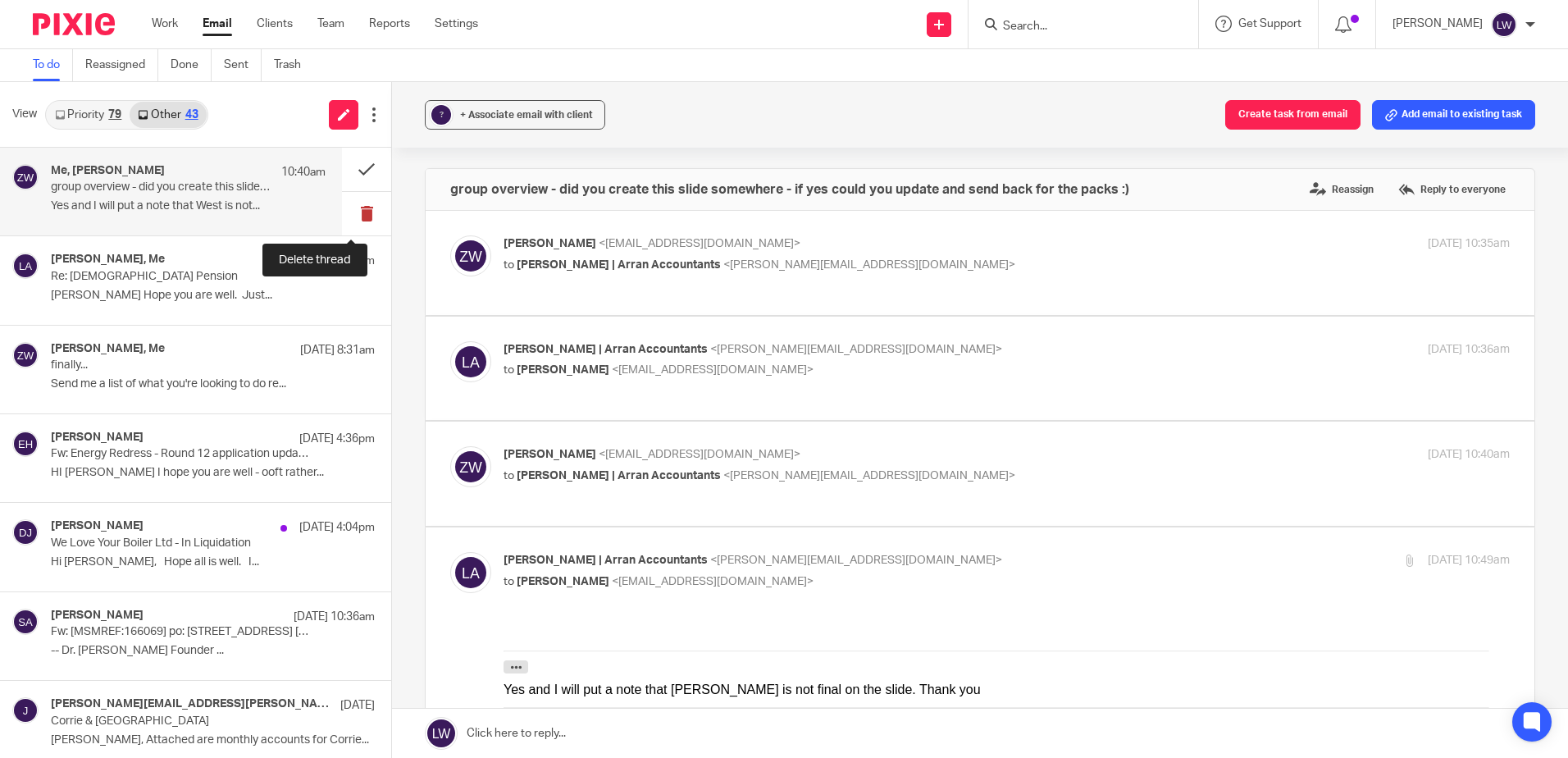
click at [352, 215] on button at bounding box center [367, 213] width 50 height 43
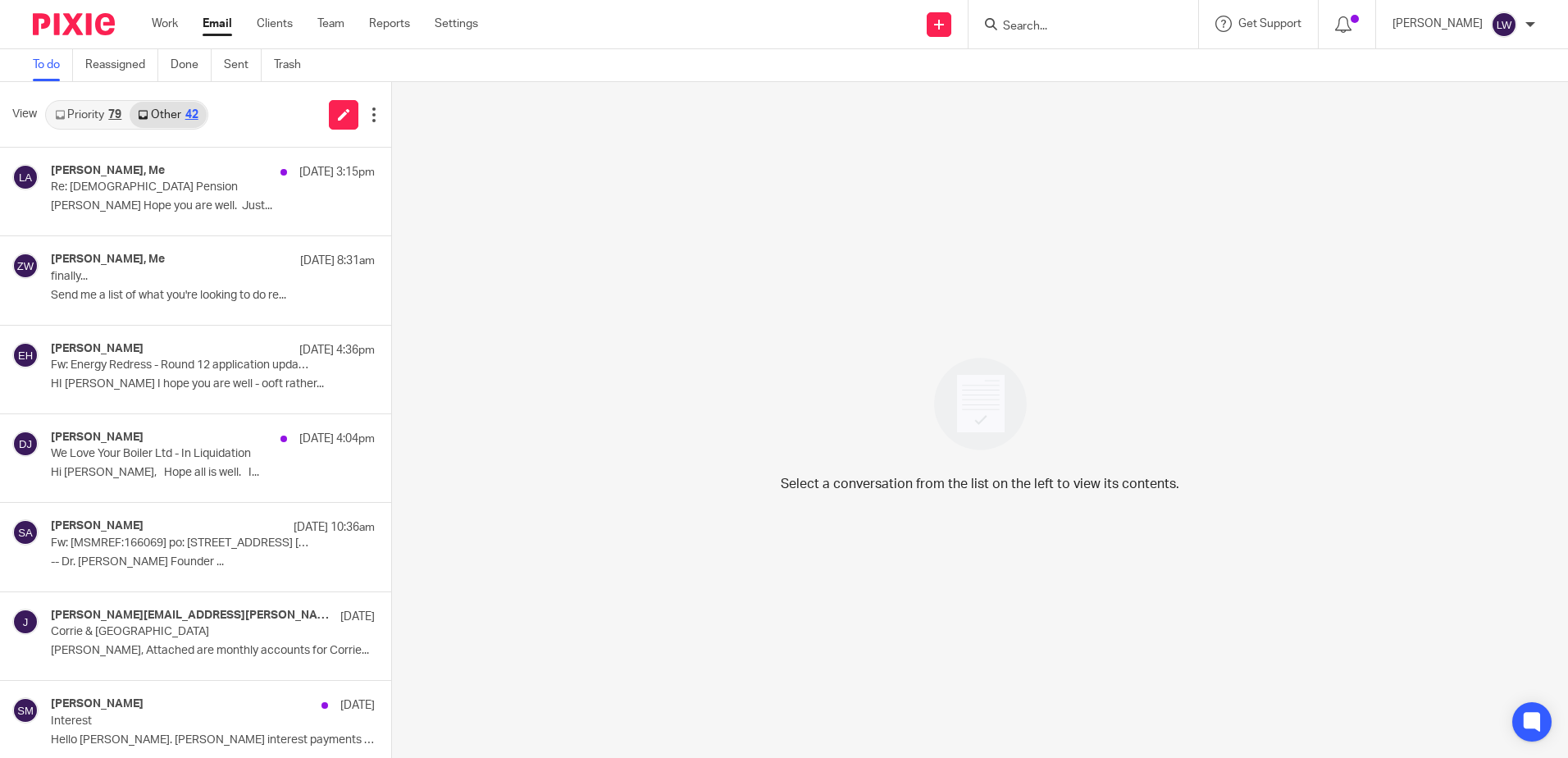
click at [69, 116] on link "Priority 79" at bounding box center [89, 115] width 83 height 27
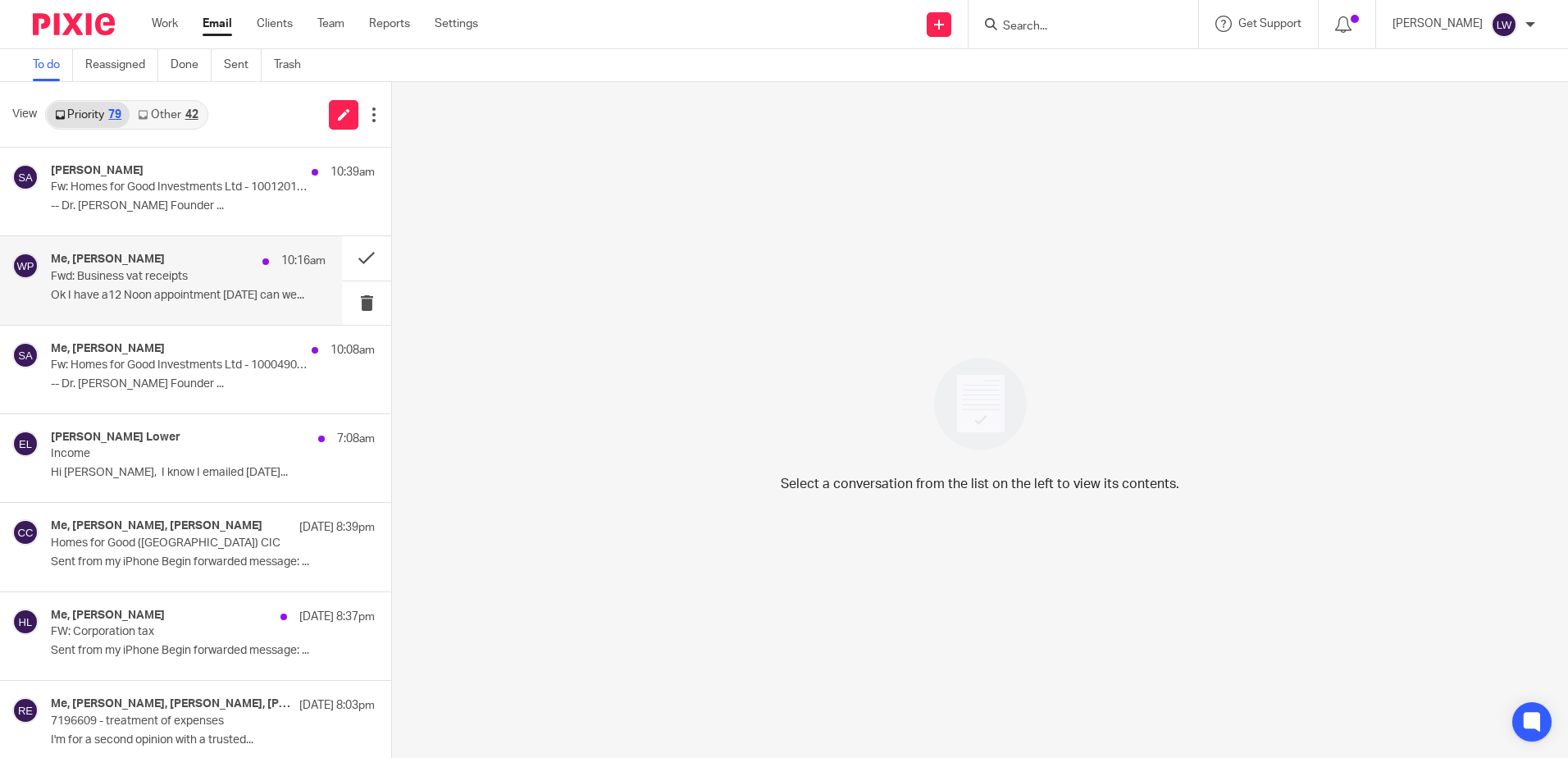
click at [97, 295] on p "Ok I have a12 Noon appointment tomorrow can we..." at bounding box center [188, 296] width 274 height 14
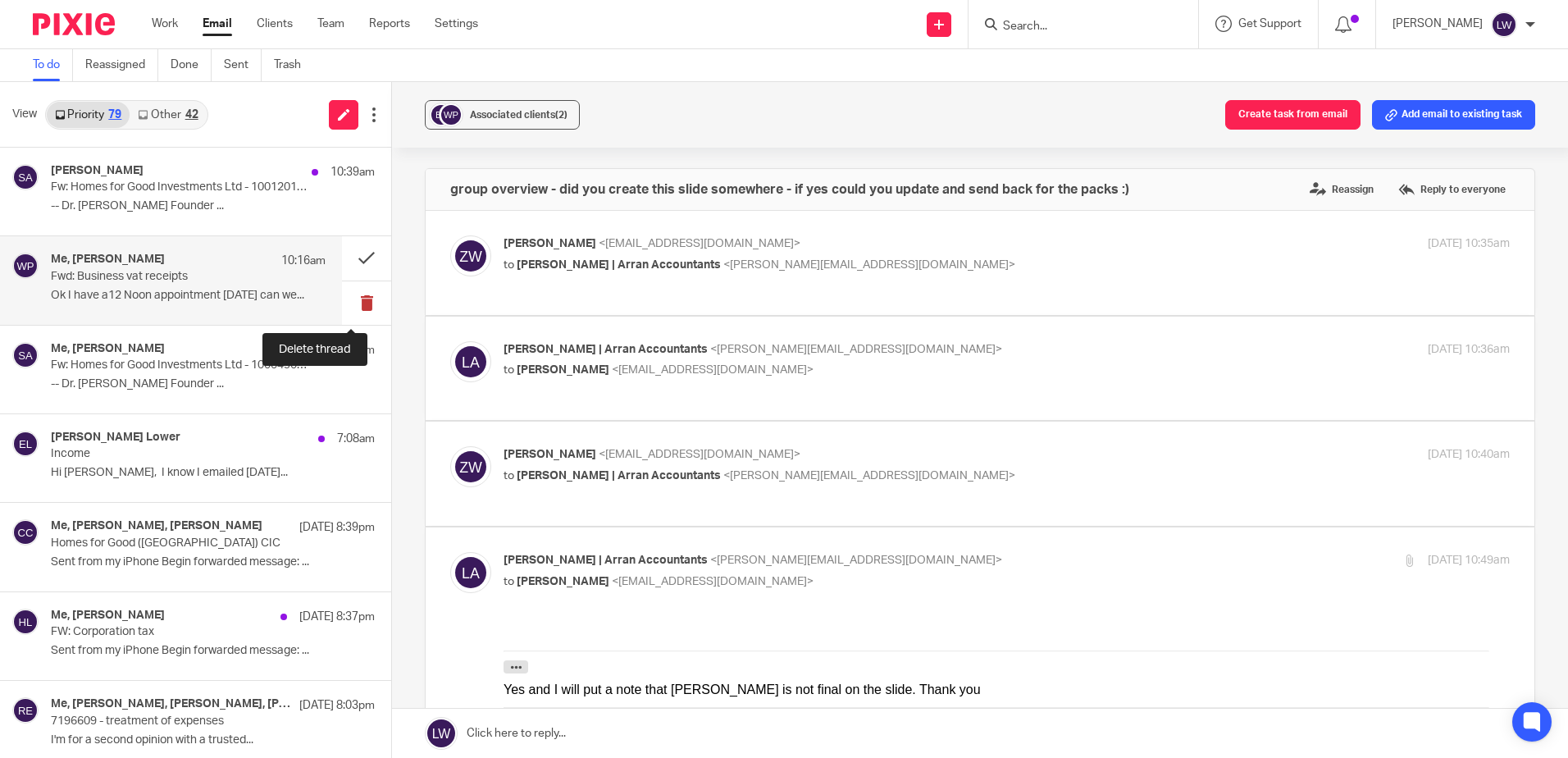
click at [351, 300] on button at bounding box center [367, 303] width 50 height 43
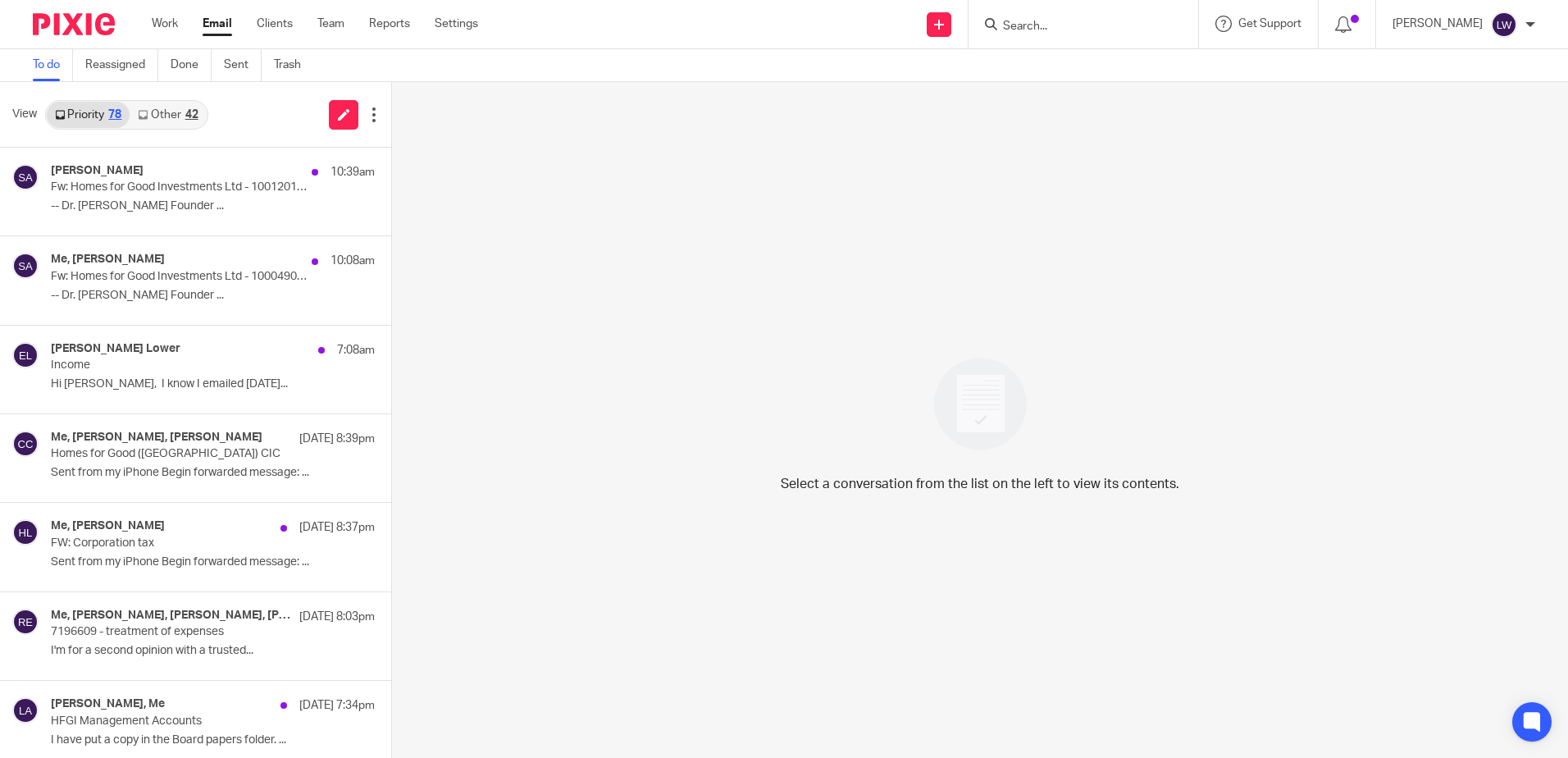
click at [219, 17] on link "Email" at bounding box center [217, 24] width 29 height 17
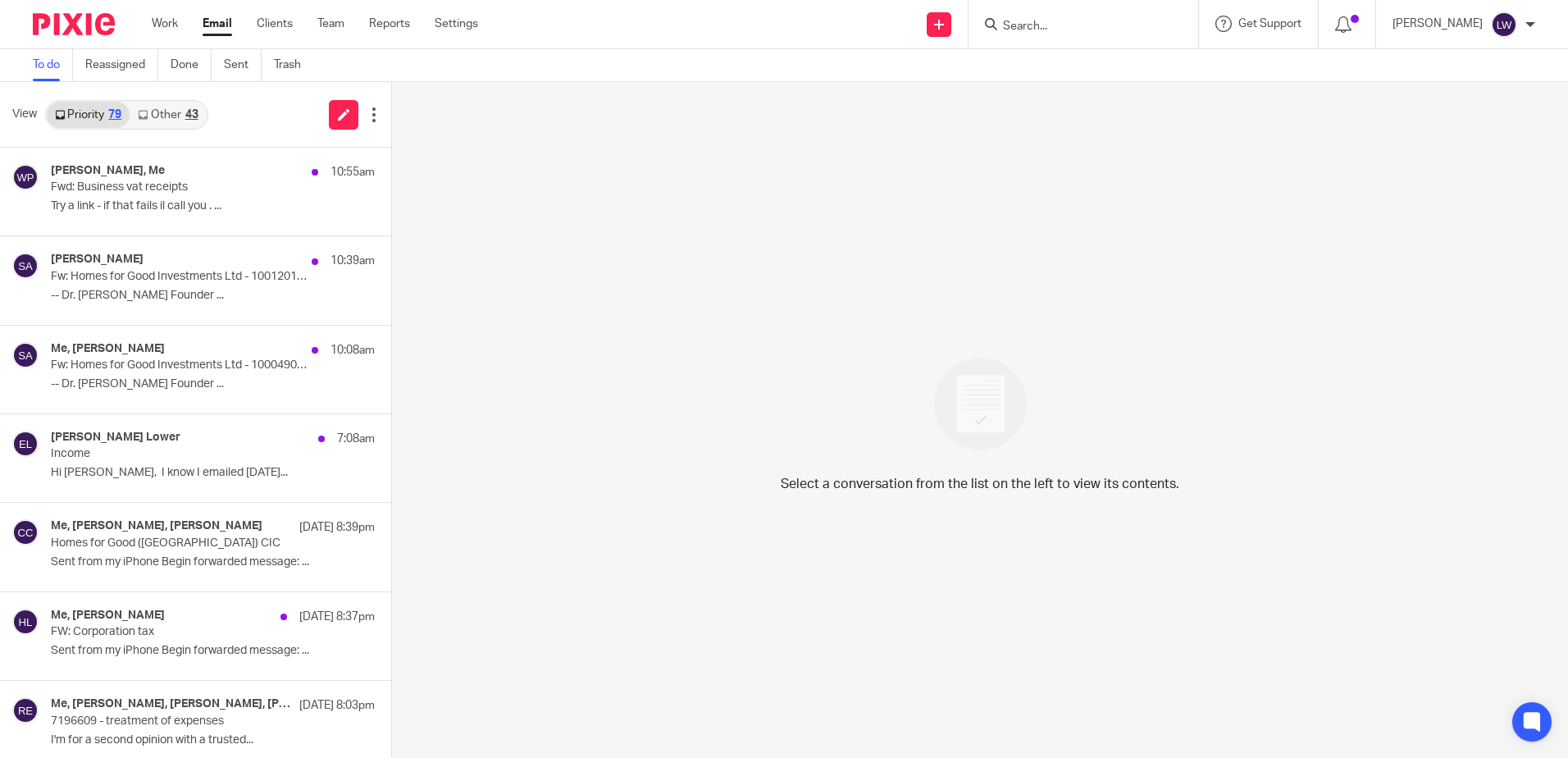
click at [214, 19] on link "Email" at bounding box center [217, 24] width 29 height 17
click at [174, 113] on link "Other 43" at bounding box center [167, 115] width 76 height 27
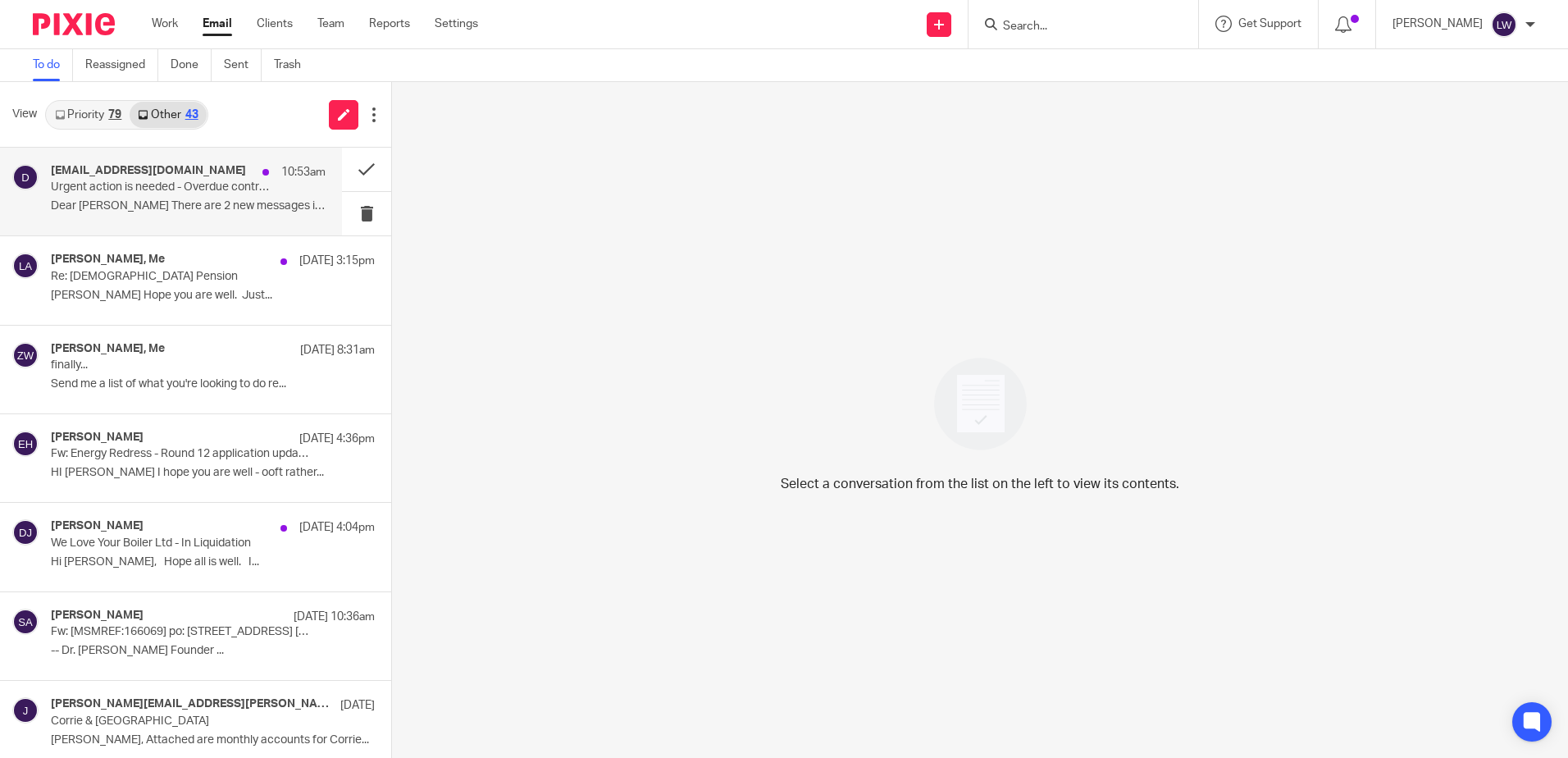
click at [181, 185] on p "Urgent action is needed - Overdue contribution schedule(s)" at bounding box center [160, 188] width 220 height 14
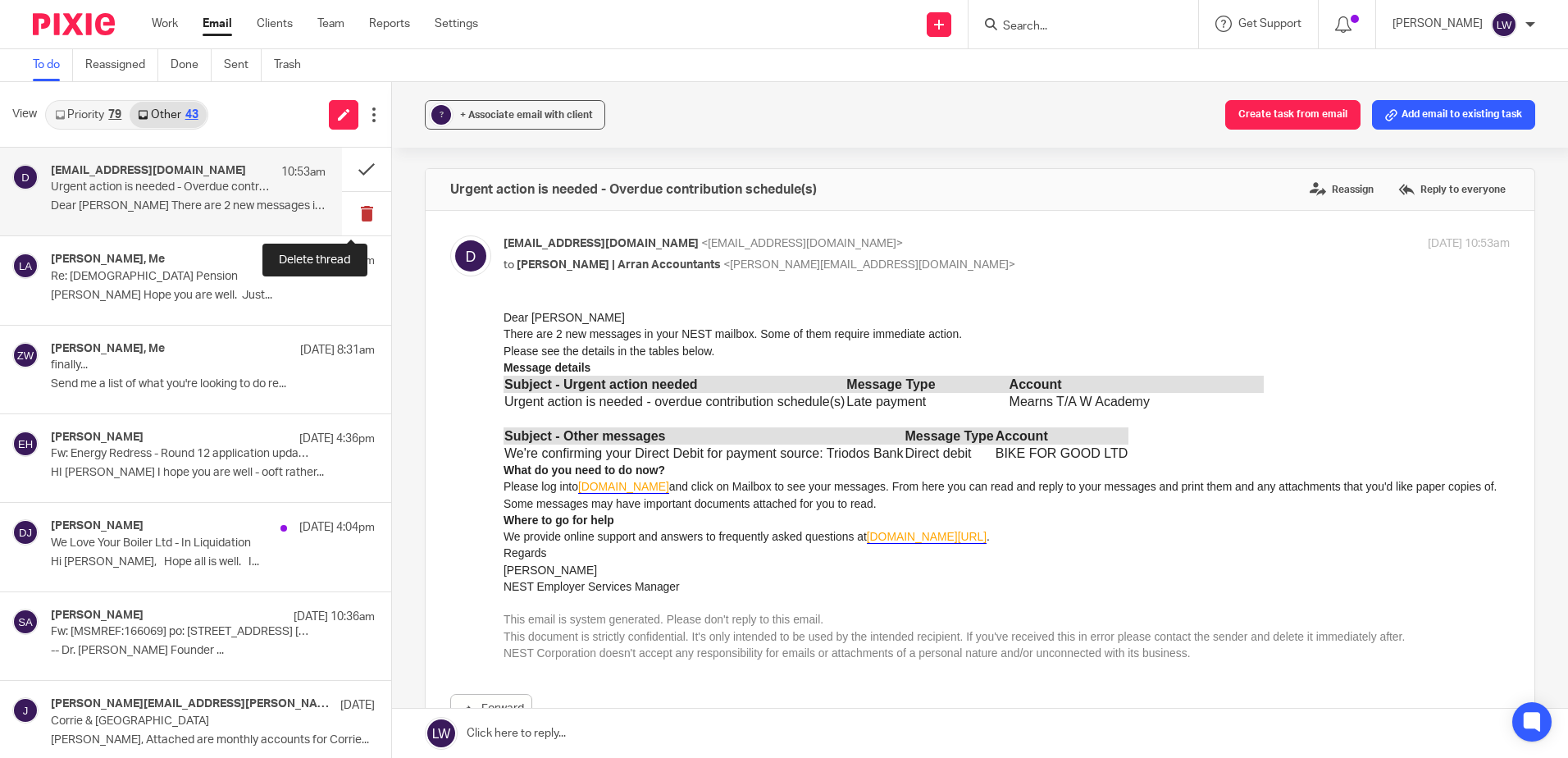
click at [348, 214] on button at bounding box center [367, 213] width 50 height 43
